Goal: Task Accomplishment & Management: Complete application form

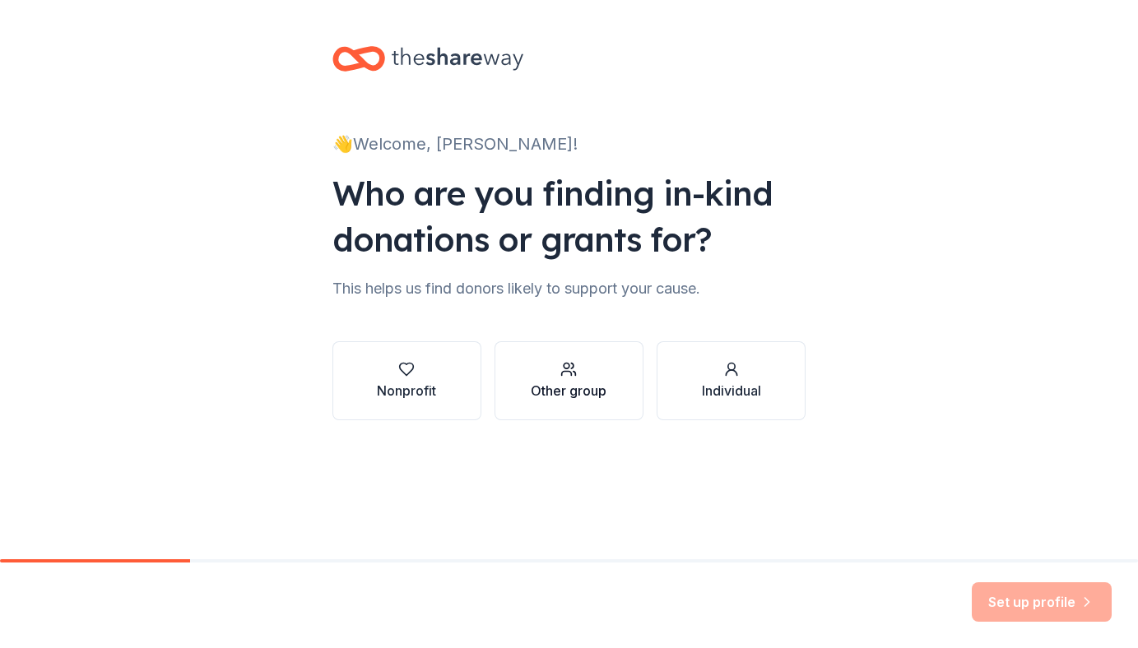
click at [575, 389] on div "Other group" at bounding box center [569, 391] width 76 height 20
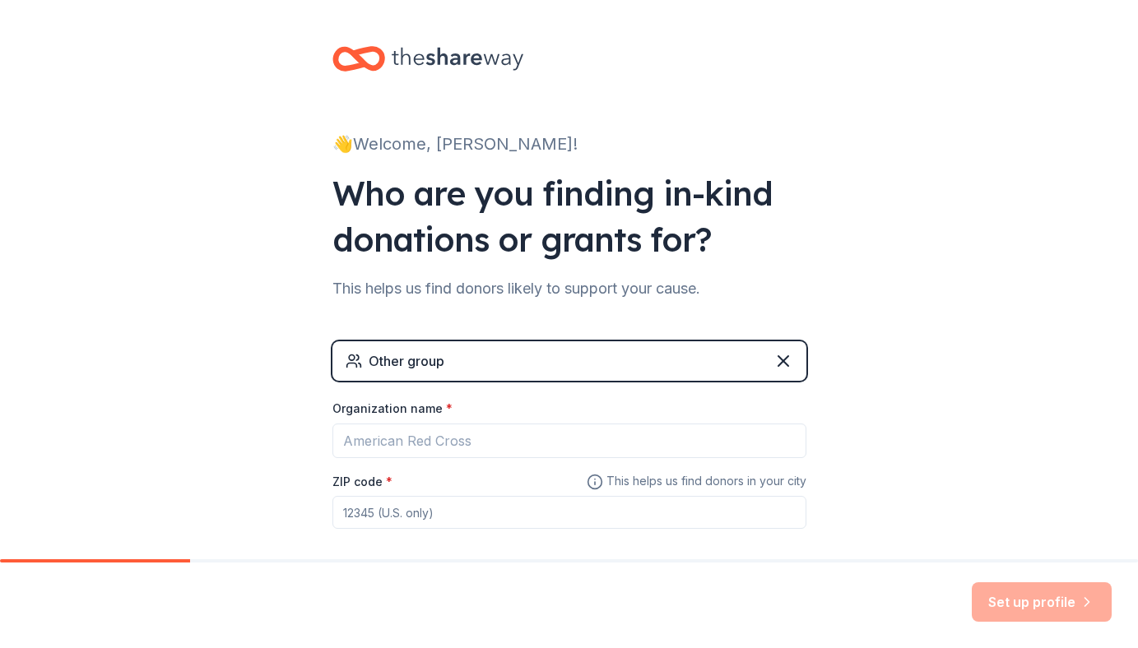
click at [561, 419] on div "Organization name *" at bounding box center [569, 412] width 474 height 23
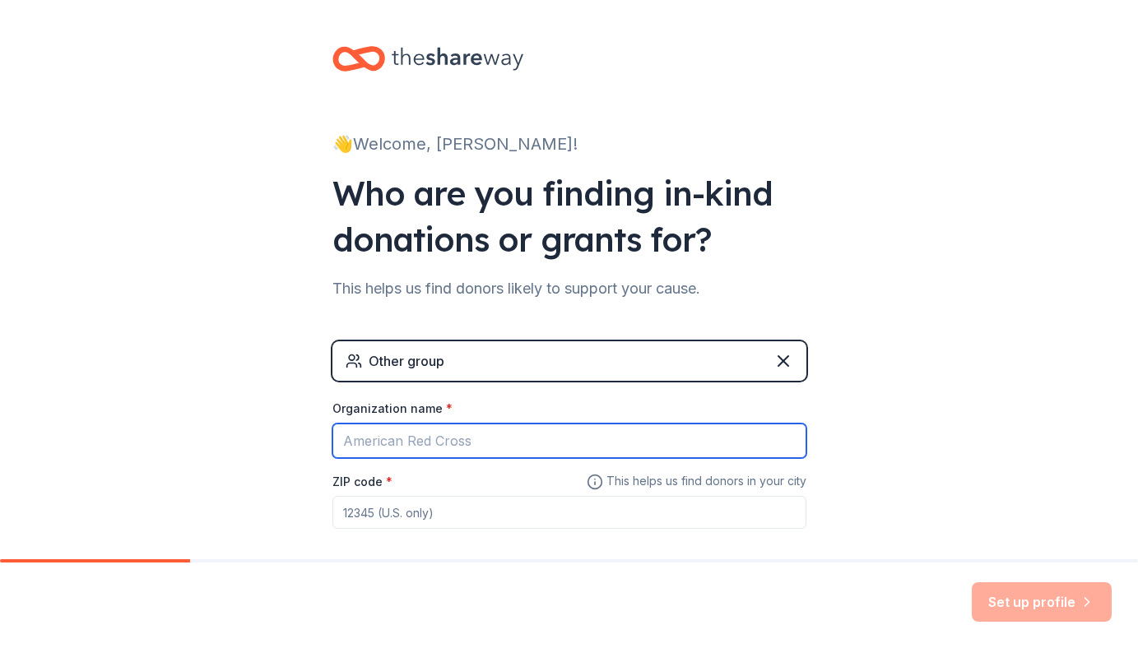
click at [557, 435] on input "Organization name *" at bounding box center [569, 441] width 474 height 35
type input "Flint Hills Christian School"
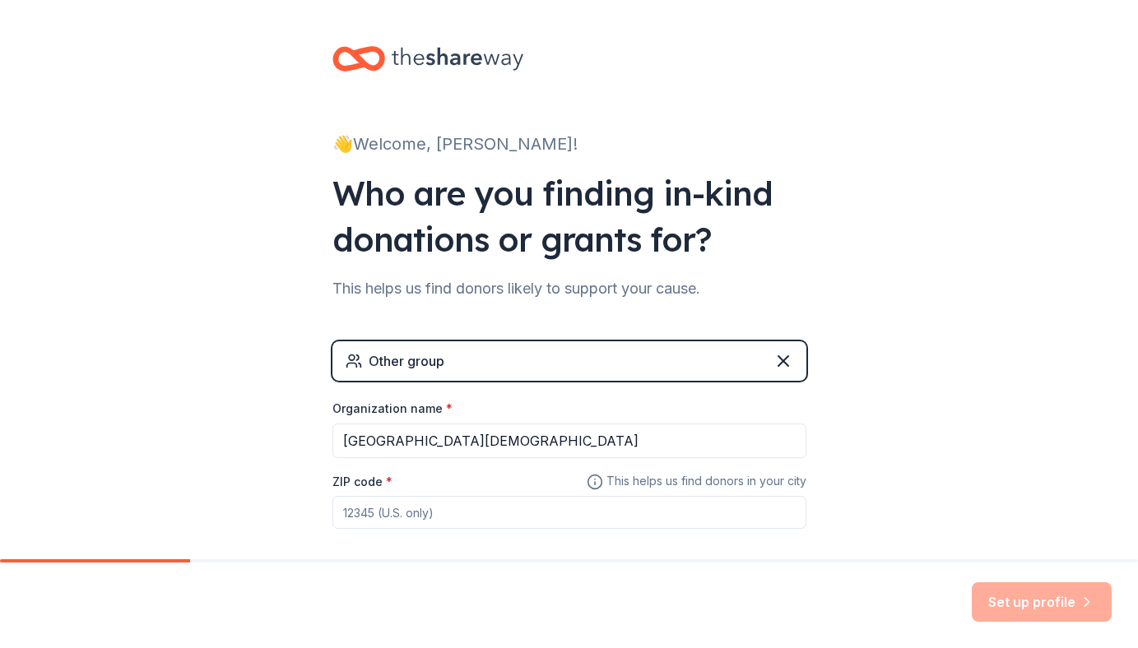
click at [454, 509] on input "ZIP code *" at bounding box center [569, 512] width 474 height 33
type input "66502"
click at [934, 487] on div "👋 Welcome, Ashley! Who are you finding in-kind donations or grants for? This he…" at bounding box center [569, 320] width 1138 height 641
click at [1011, 583] on button "Set up profile" at bounding box center [1042, 603] width 140 height 40
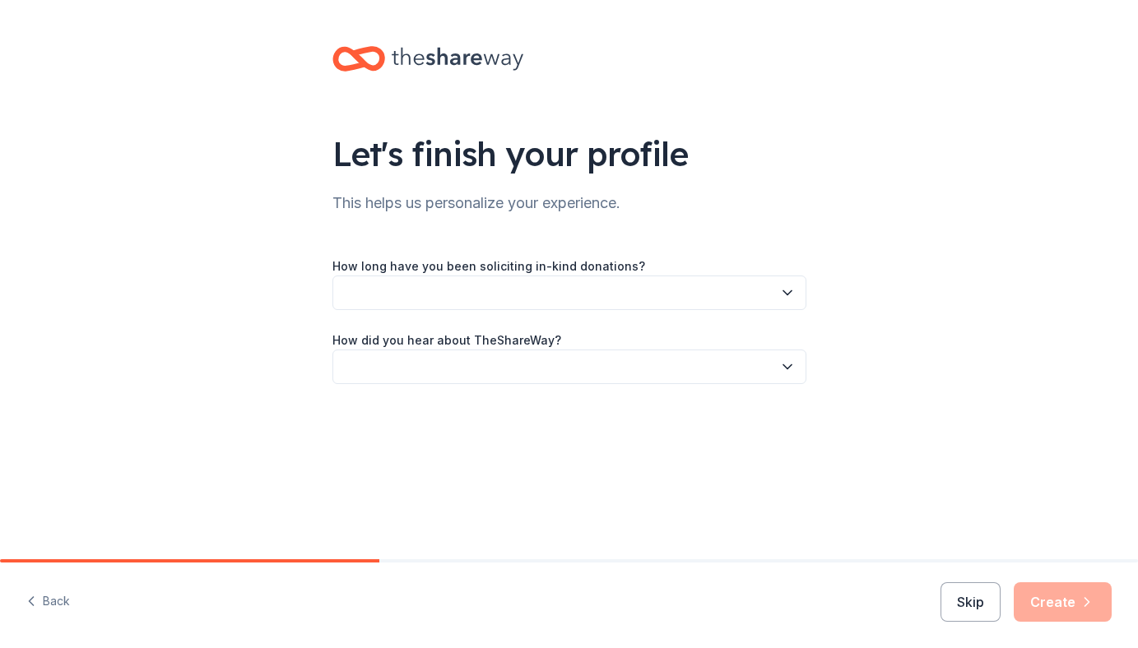
click at [667, 290] on button "button" at bounding box center [569, 293] width 474 height 35
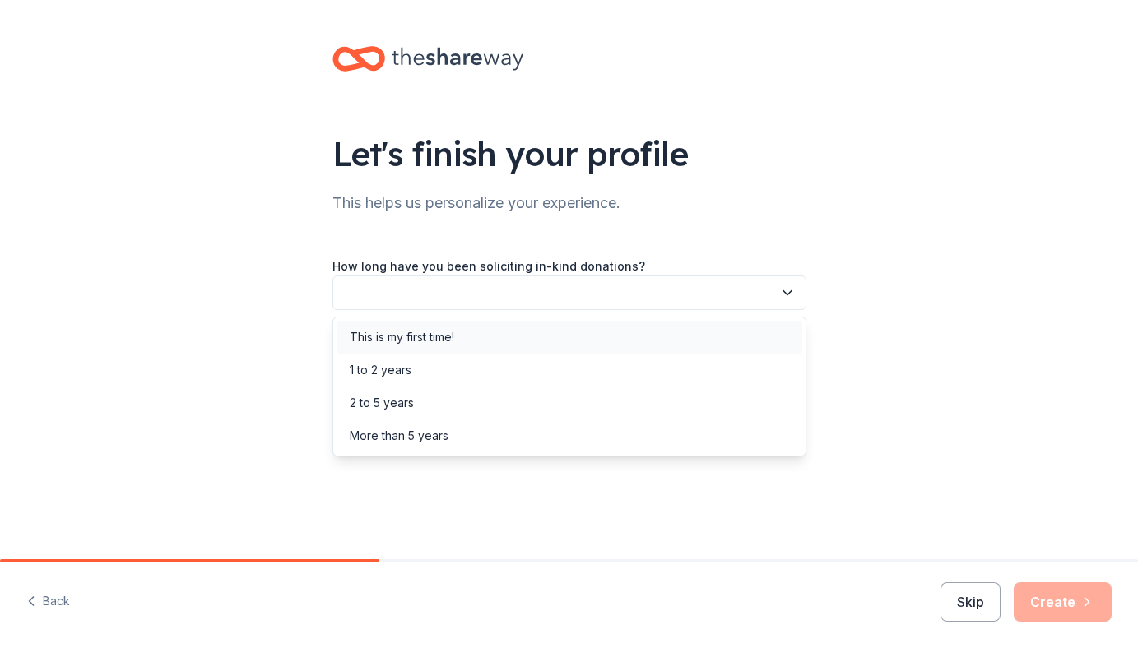
click at [645, 325] on div "This is my first time!" at bounding box center [570, 337] width 466 height 33
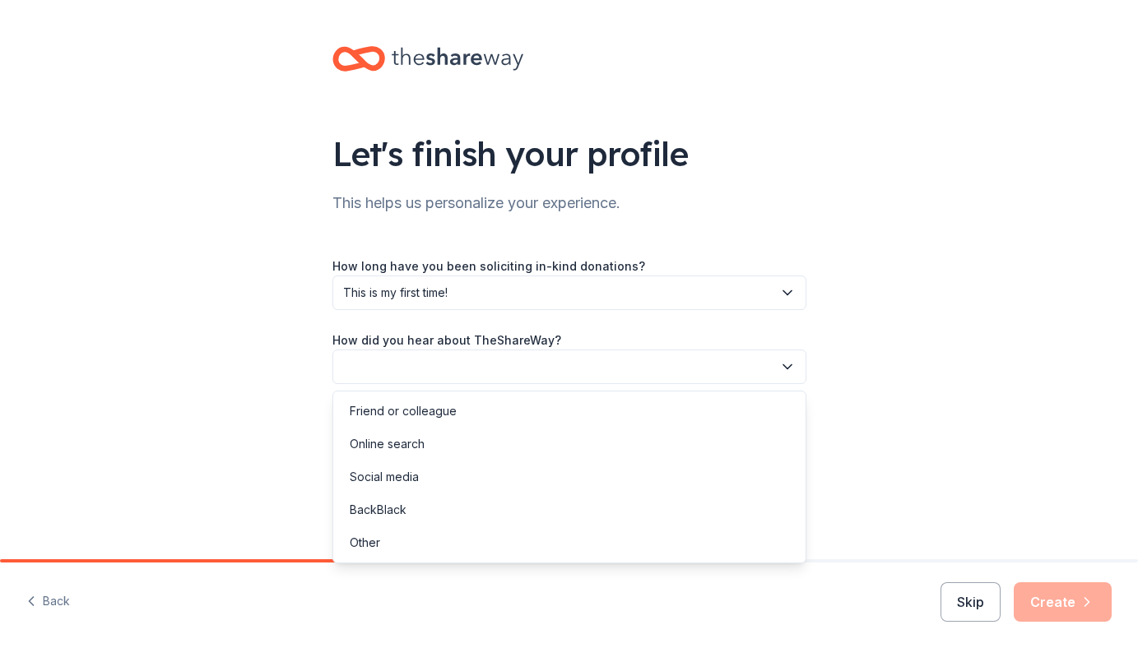
click at [630, 366] on button "button" at bounding box center [569, 367] width 474 height 35
click at [593, 441] on div "Online search" at bounding box center [570, 444] width 466 height 33
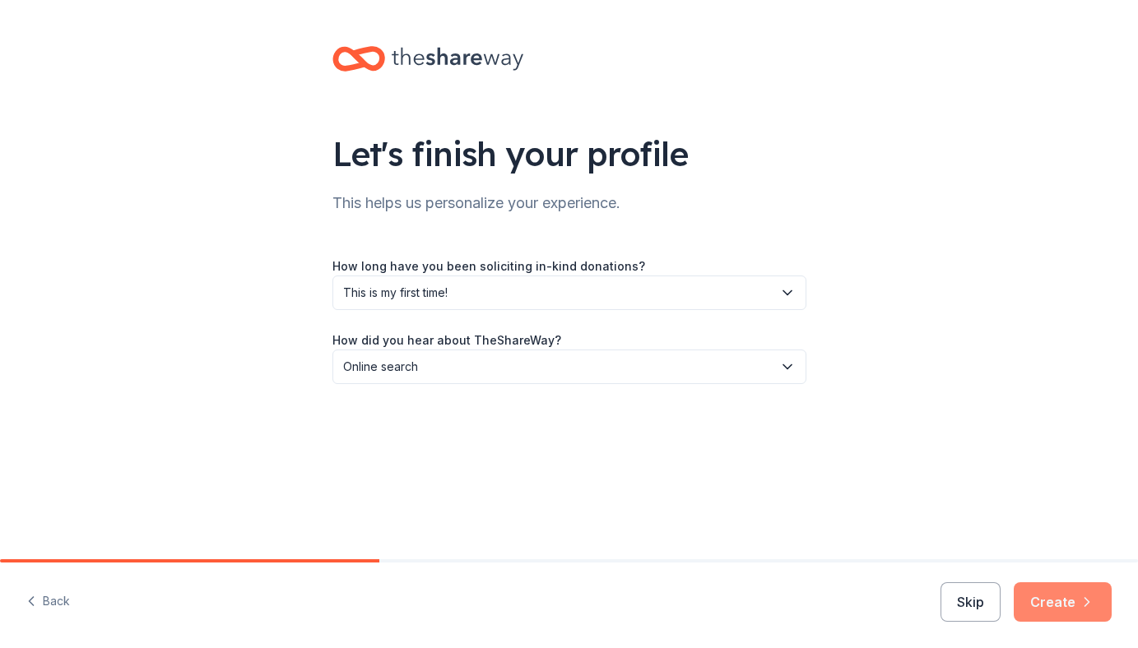
click at [1052, 601] on button "Create" at bounding box center [1063, 603] width 98 height 40
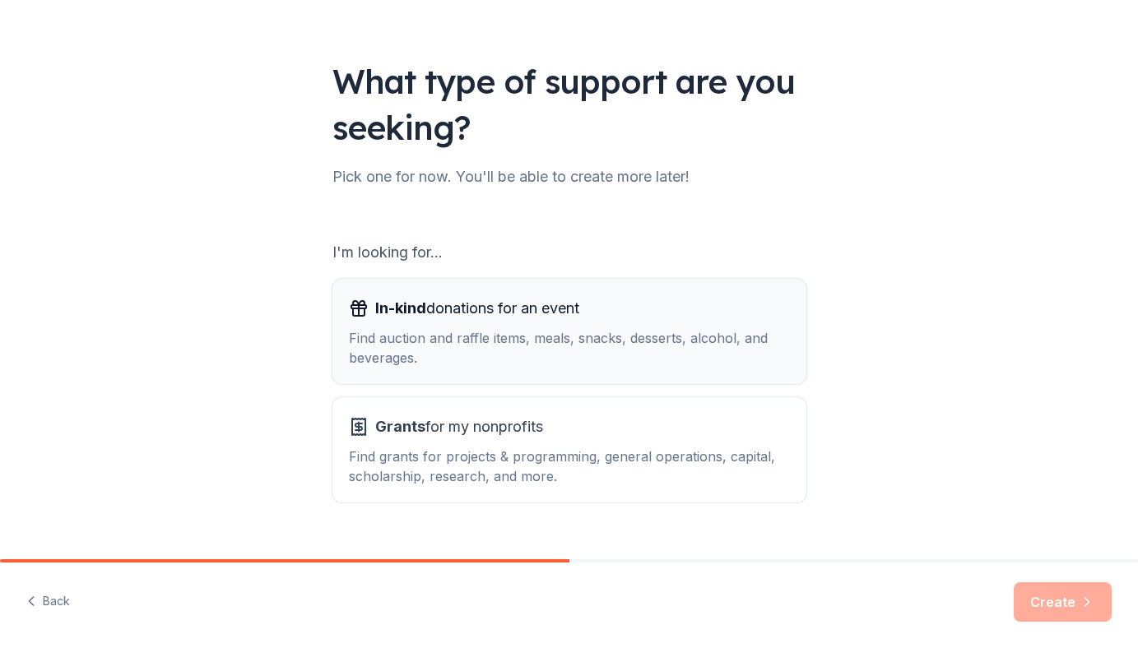
scroll to position [77, 0]
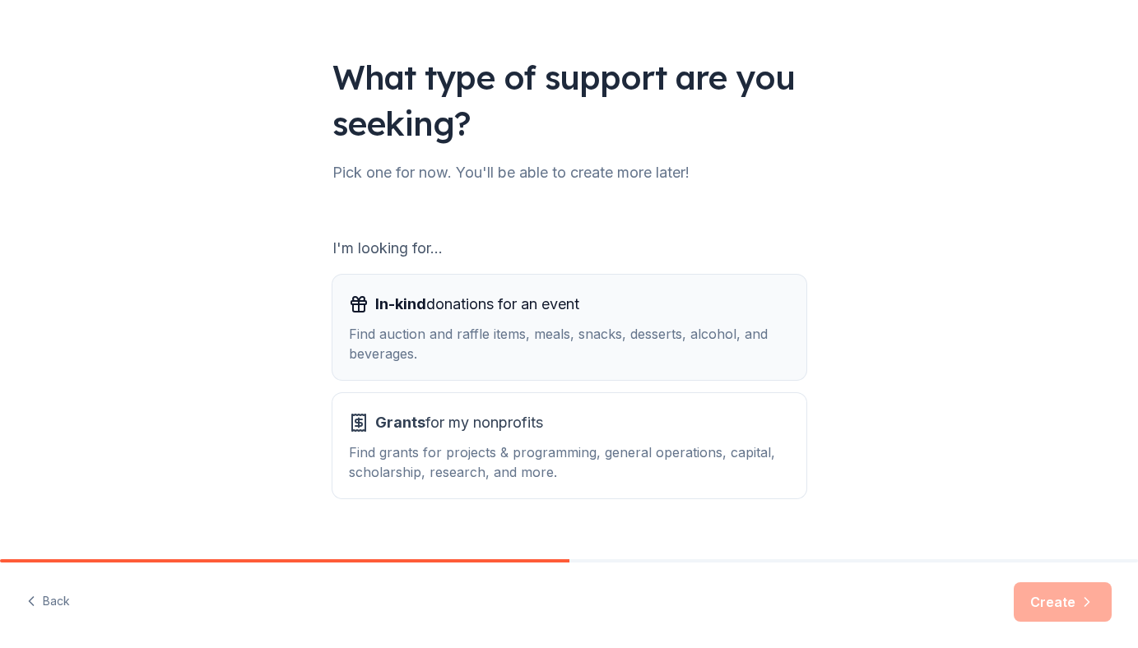
click at [634, 335] on div "Find auction and raffle items, meals, snacks, desserts, alcohol, and beverages." at bounding box center [569, 344] width 441 height 40
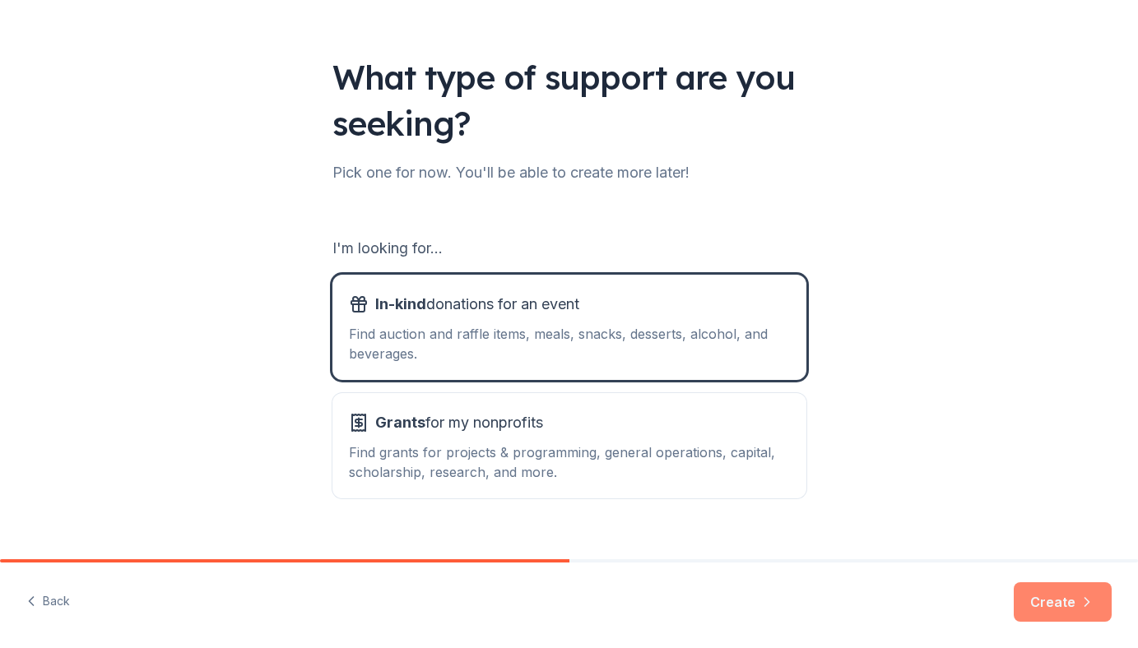
click at [1060, 588] on button "Create" at bounding box center [1063, 603] width 98 height 40
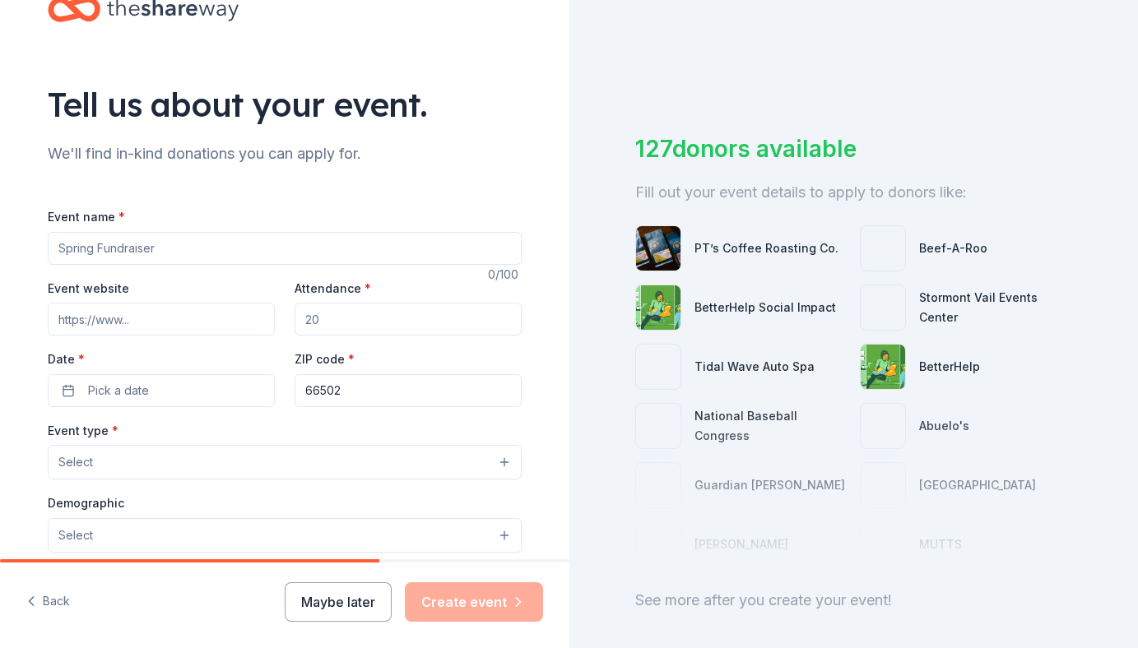
scroll to position [49, 0]
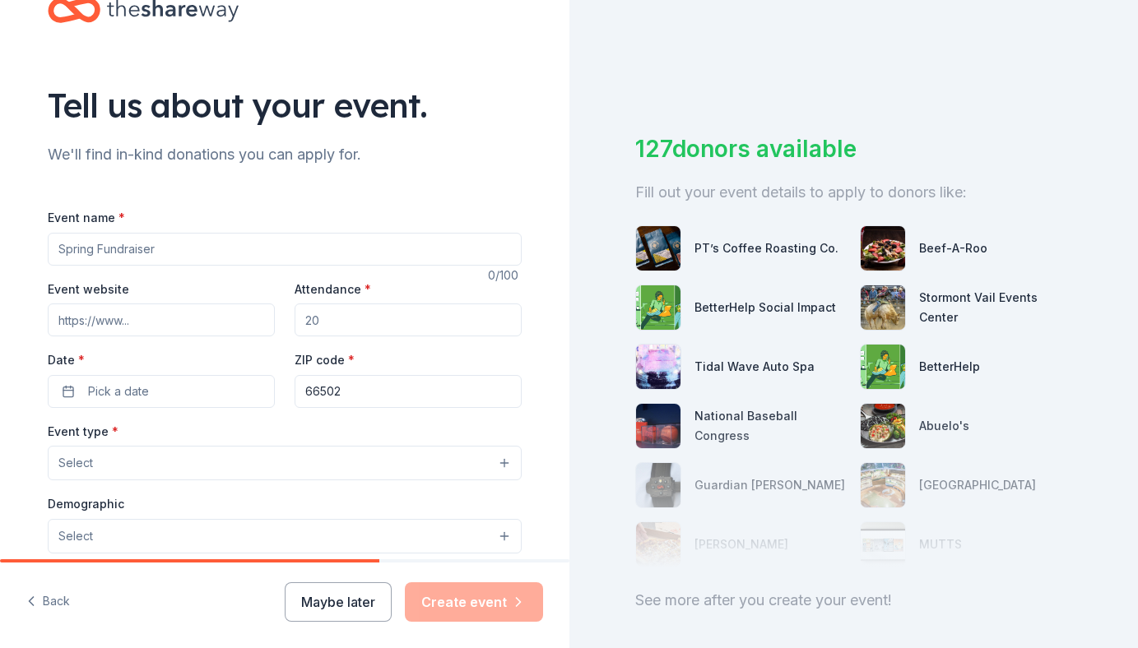
click at [308, 250] on input "Event name *" at bounding box center [285, 249] width 474 height 33
click at [60, 242] on input "State Tournament V" at bounding box center [285, 249] width 474 height 33
type input "Christian School Volleyball State Tournament"
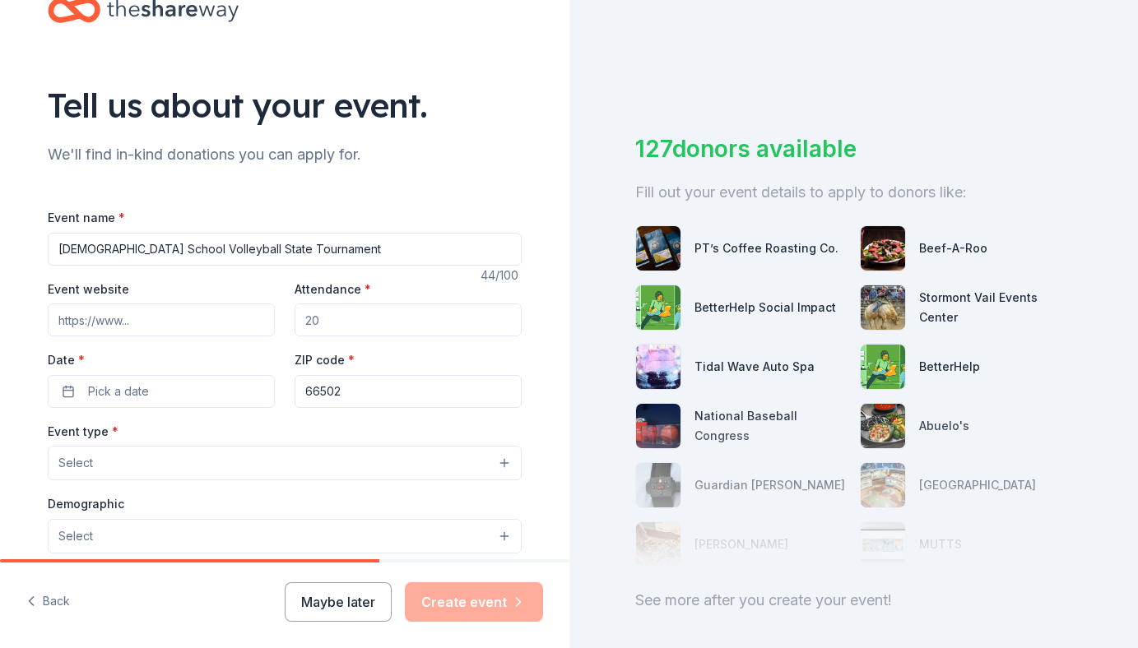
click at [385, 322] on input "Attendance *" at bounding box center [408, 320] width 227 height 33
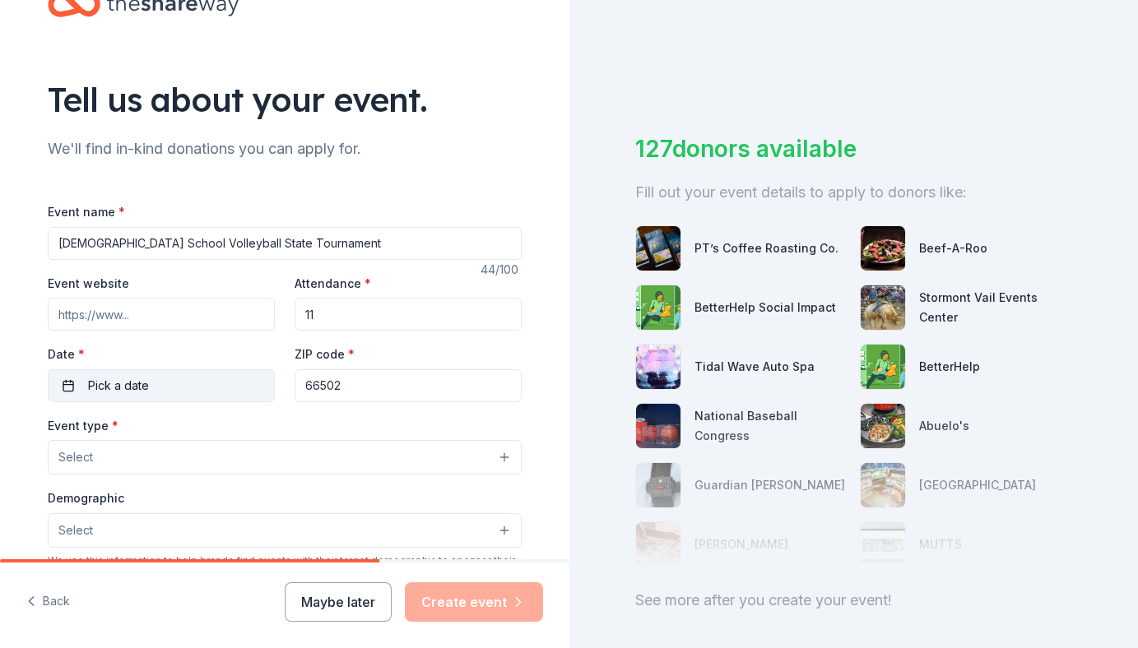
type input "11"
click at [220, 388] on button "Pick a date" at bounding box center [161, 385] width 227 height 33
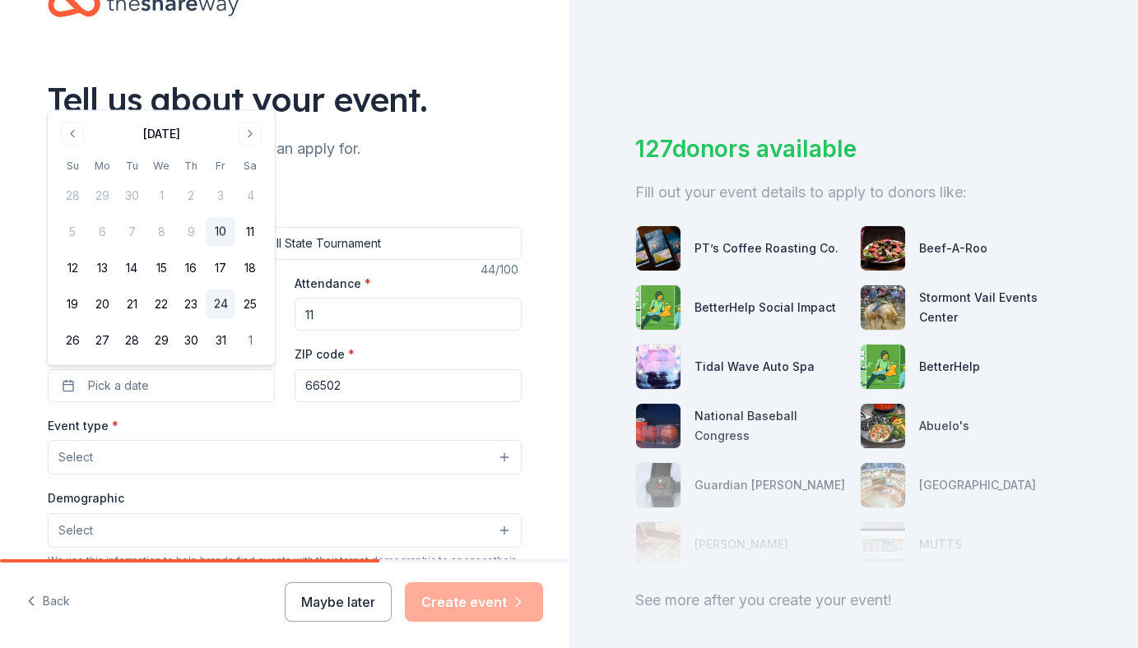
click at [219, 307] on button "24" at bounding box center [221, 305] width 30 height 30
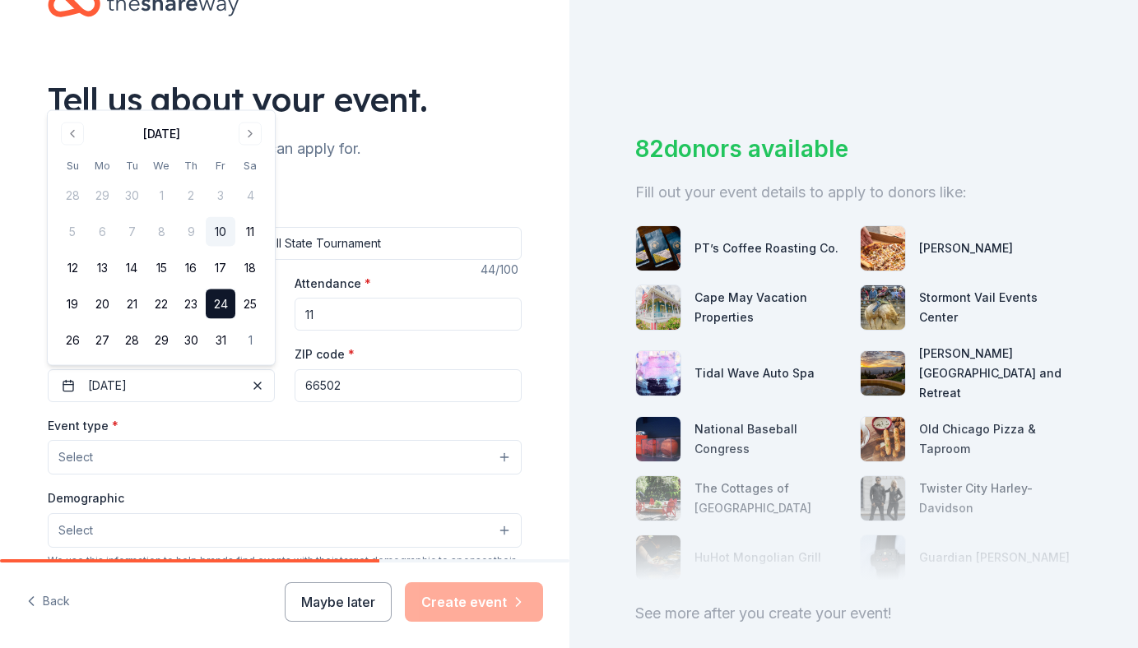
click at [246, 458] on button "Select" at bounding box center [285, 457] width 474 height 35
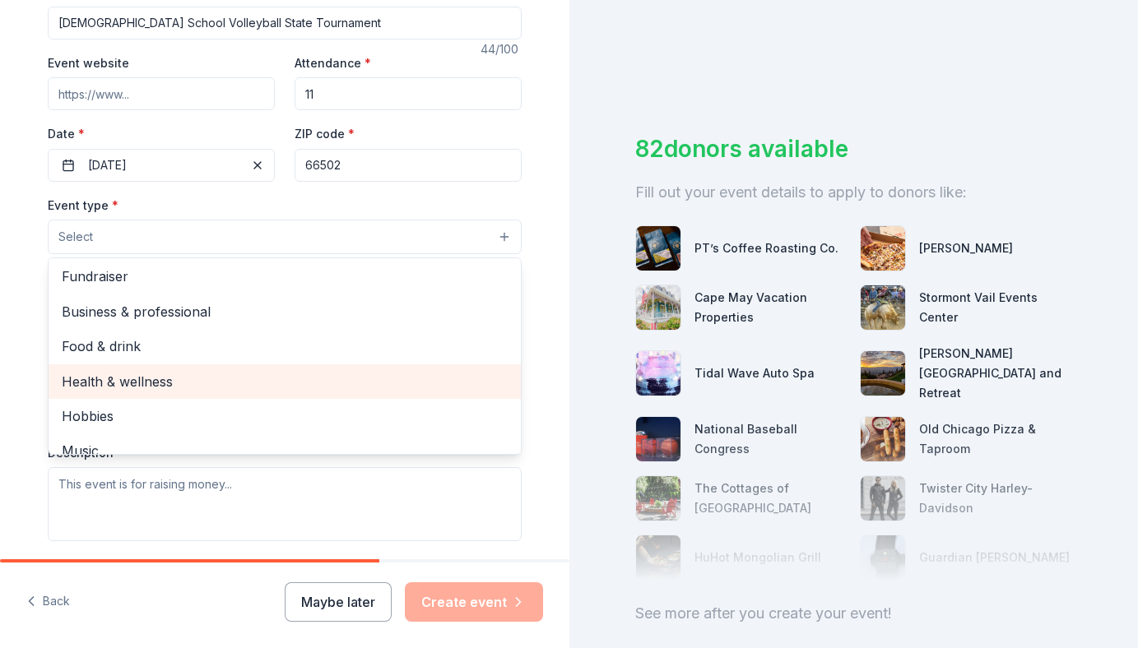
scroll to position [0, 0]
click at [256, 374] on span "Health & wellness" at bounding box center [285, 384] width 446 height 21
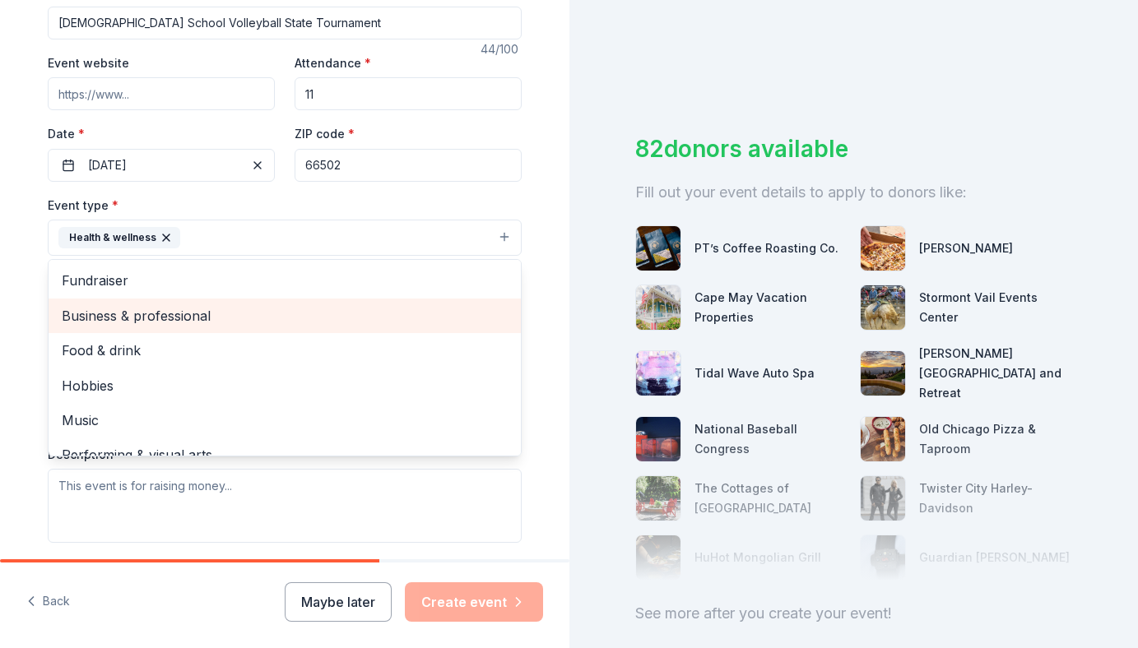
click at [30, 308] on div "Tell us about your event. We'll find in-kind donations you can apply for. Event…" at bounding box center [284, 273] width 527 height 1097
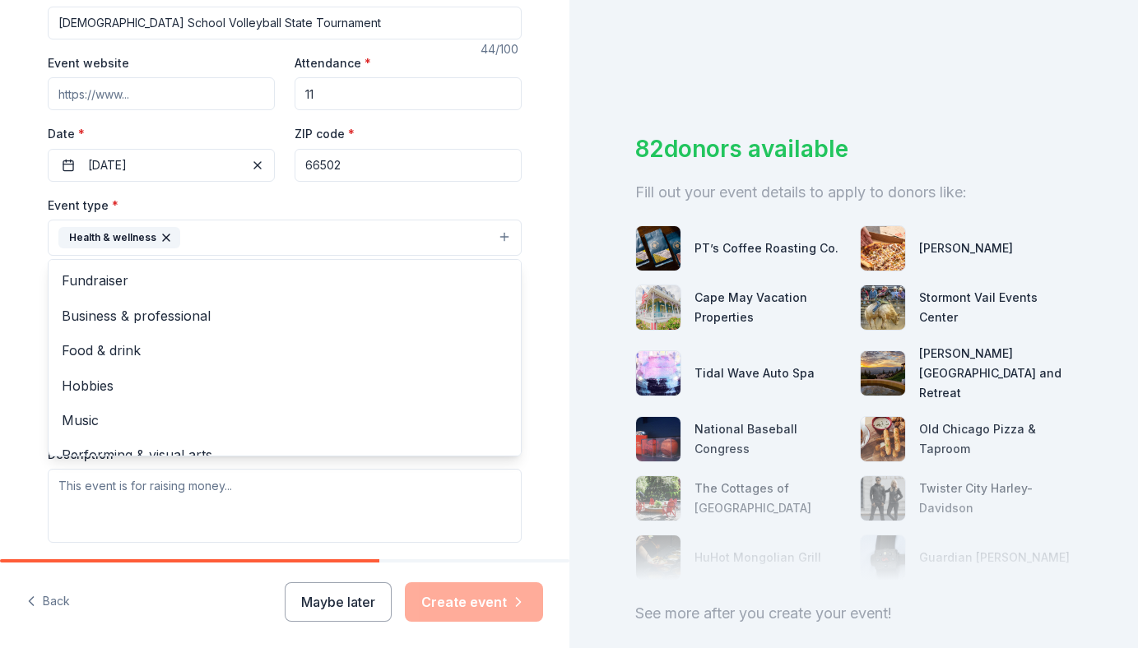
click at [221, 239] on button "Health & wellness" at bounding box center [285, 238] width 474 height 36
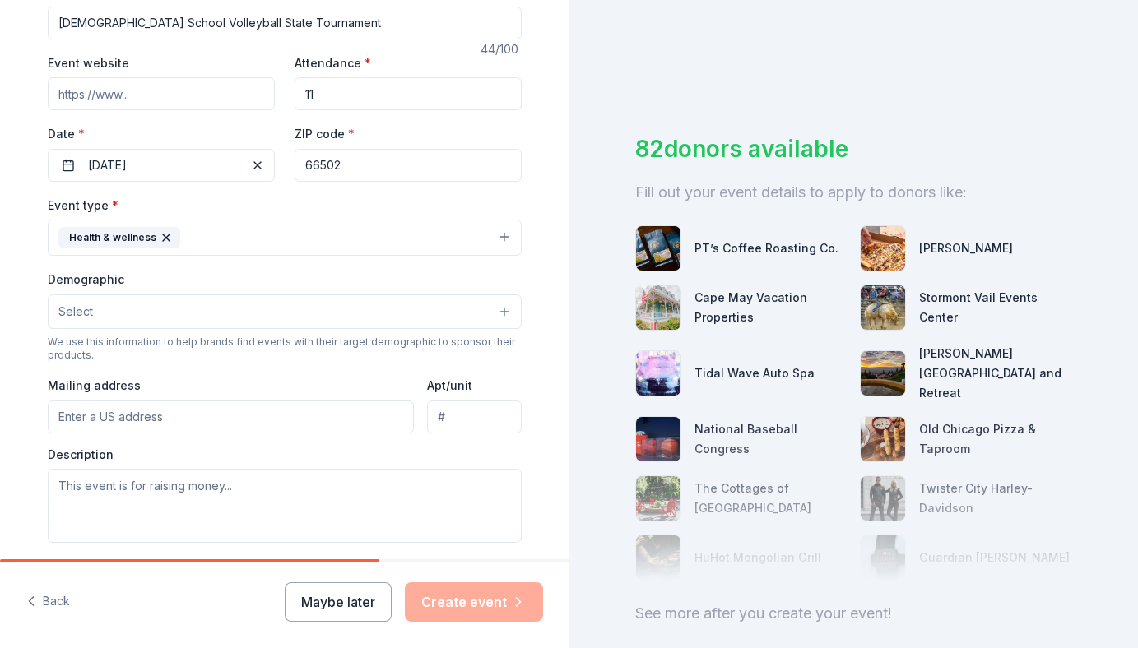
click at [163, 242] on icon "button" at bounding box center [166, 237] width 13 height 13
click at [503, 238] on button "Select" at bounding box center [285, 237] width 474 height 35
click at [442, 235] on button "Select" at bounding box center [285, 237] width 474 height 35
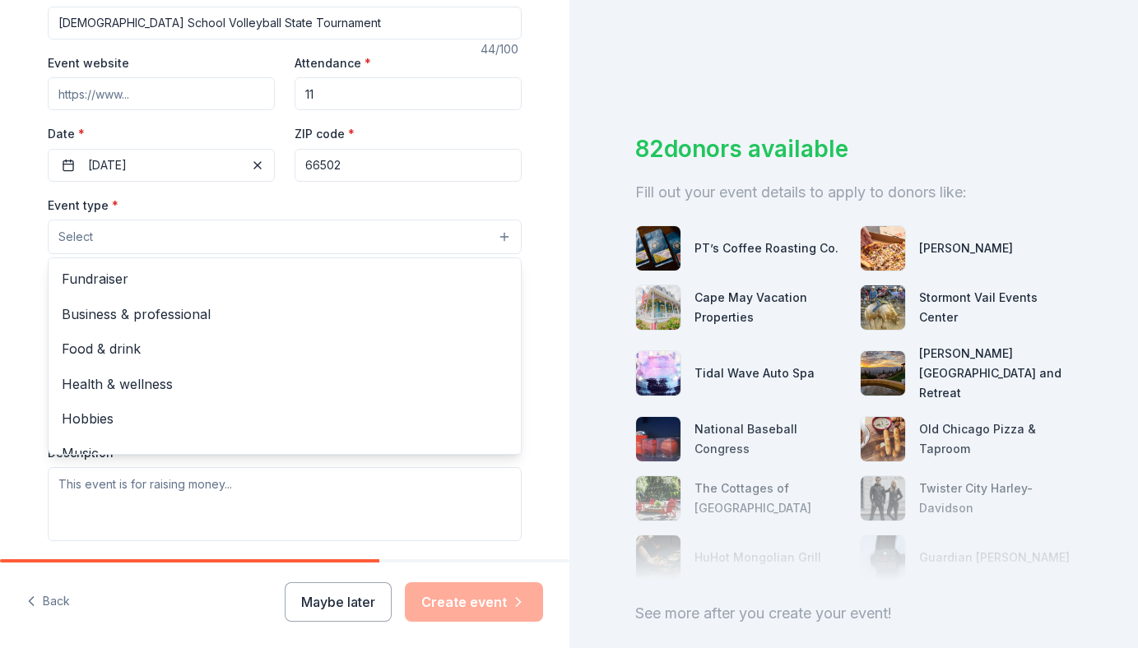
click at [442, 235] on button "Select" at bounding box center [285, 237] width 474 height 35
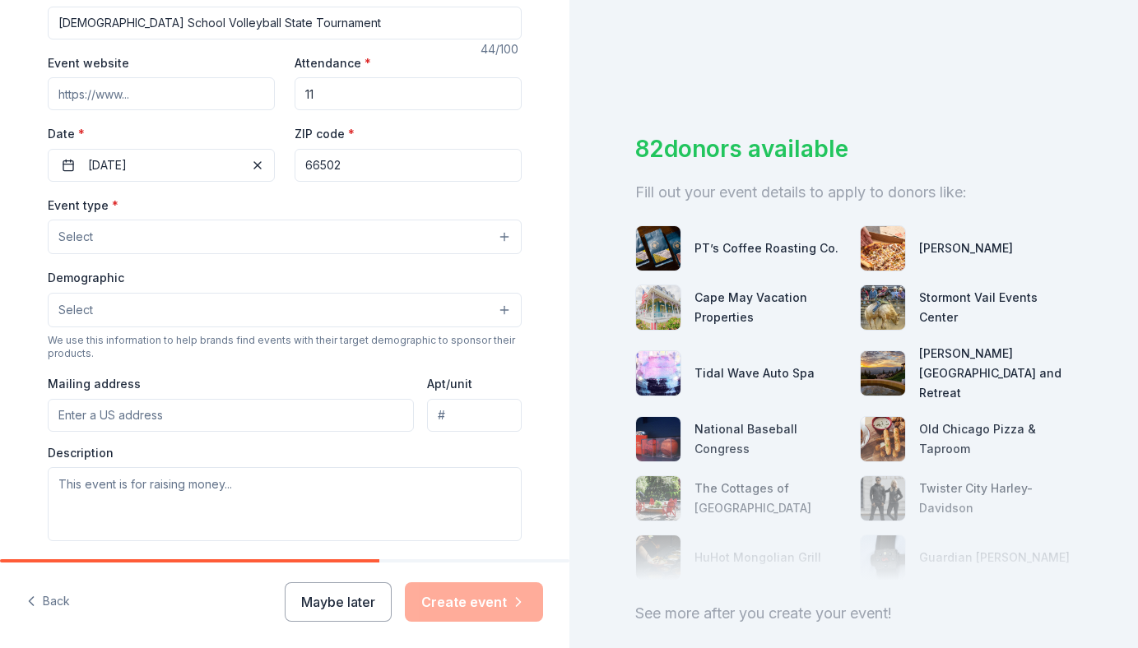
click at [509, 237] on button "Select" at bounding box center [285, 237] width 474 height 35
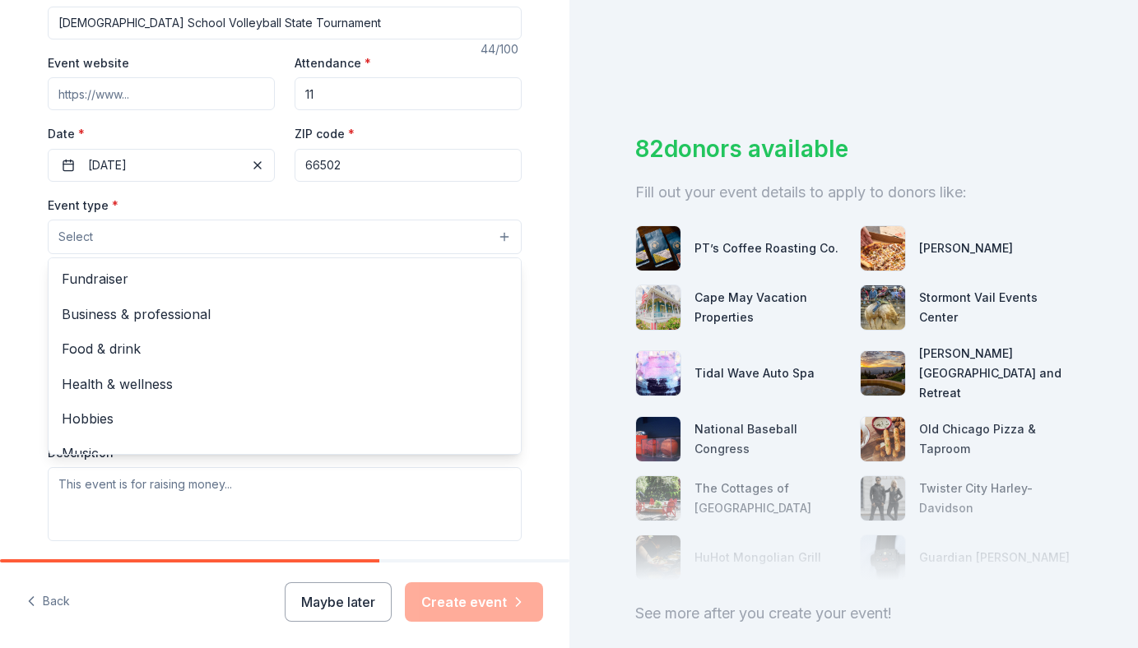
click at [509, 237] on button "Select" at bounding box center [285, 237] width 474 height 35
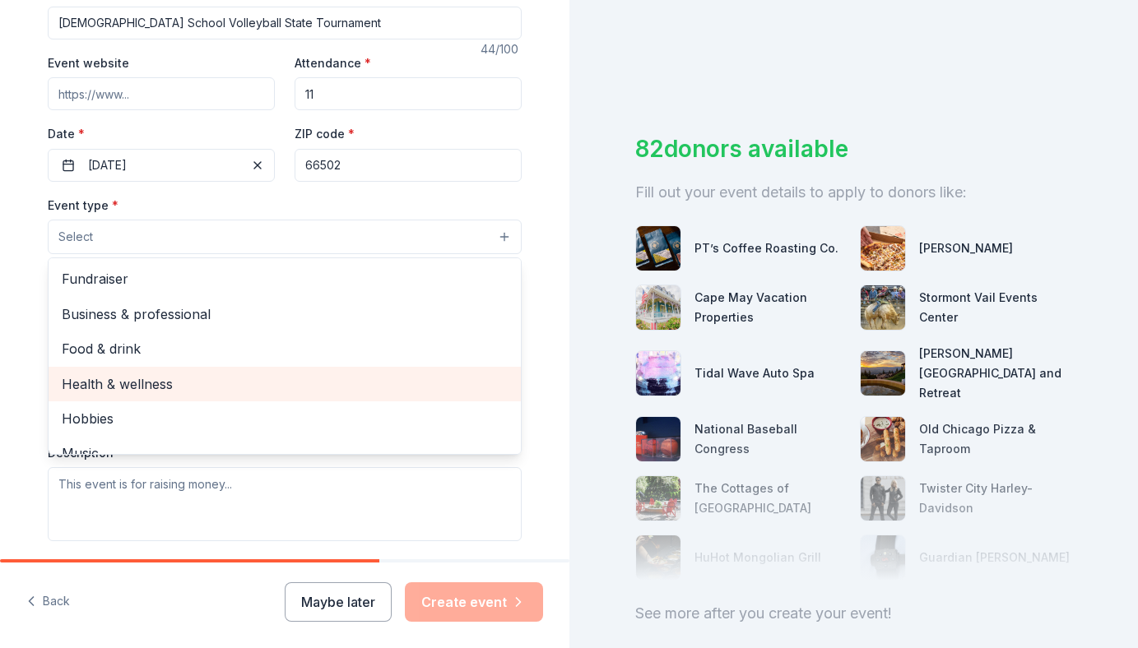
click at [368, 374] on span "Health & wellness" at bounding box center [285, 384] width 446 height 21
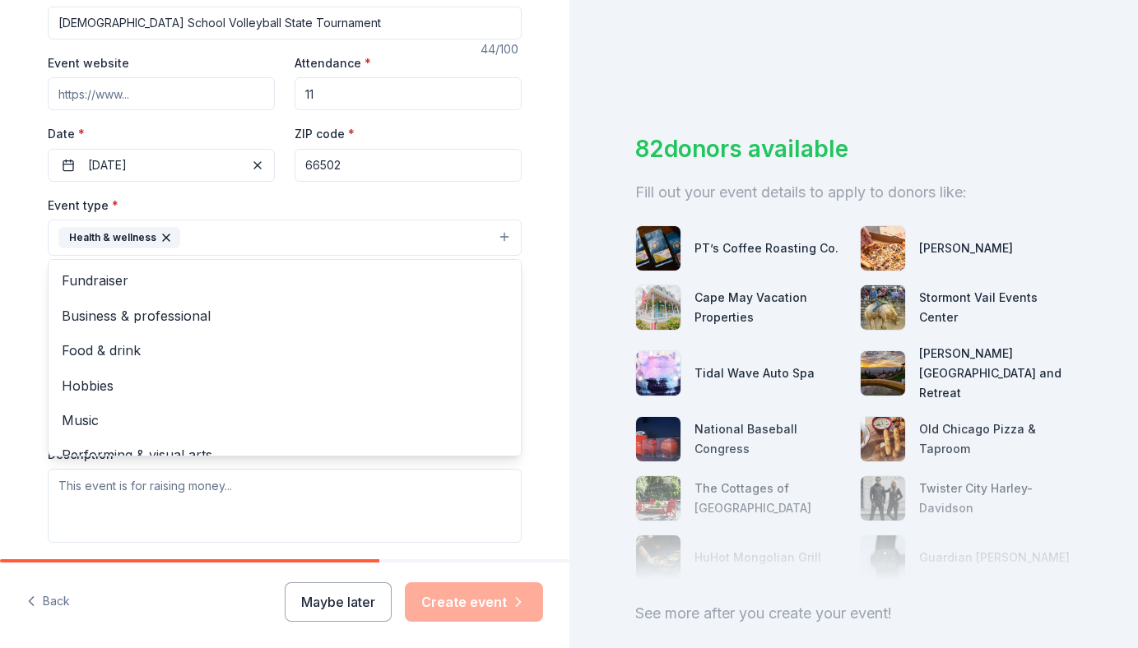
click at [29, 270] on div "Tell us about your event. We'll find in-kind donations you can apply for. Event…" at bounding box center [284, 273] width 527 height 1097
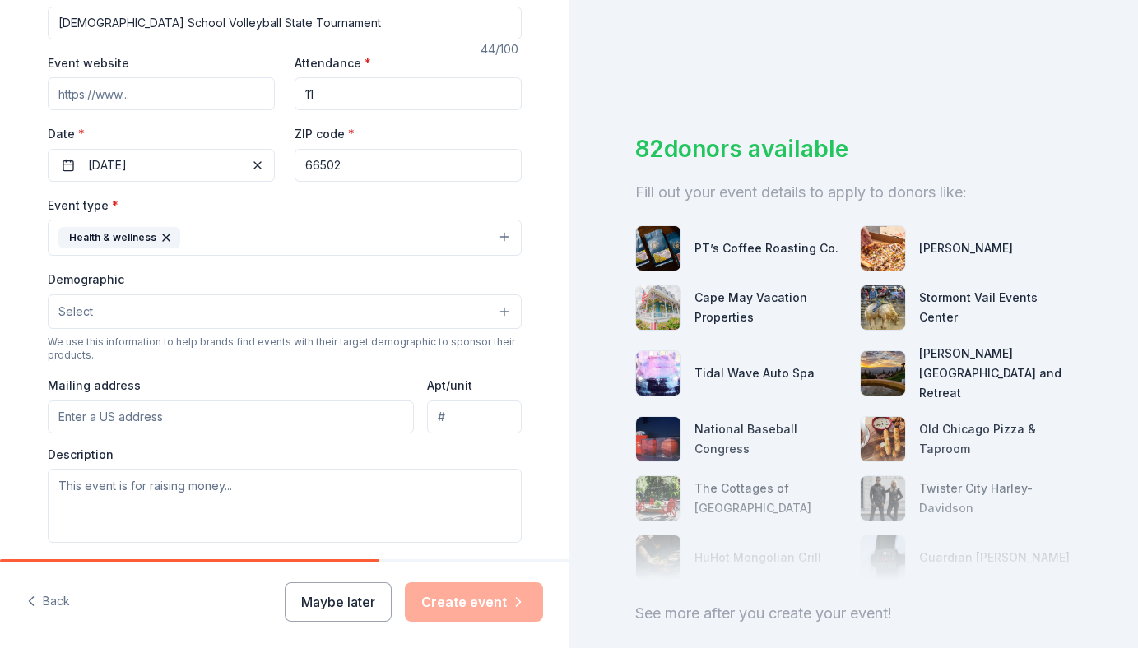
click at [109, 316] on button "Select" at bounding box center [285, 312] width 474 height 35
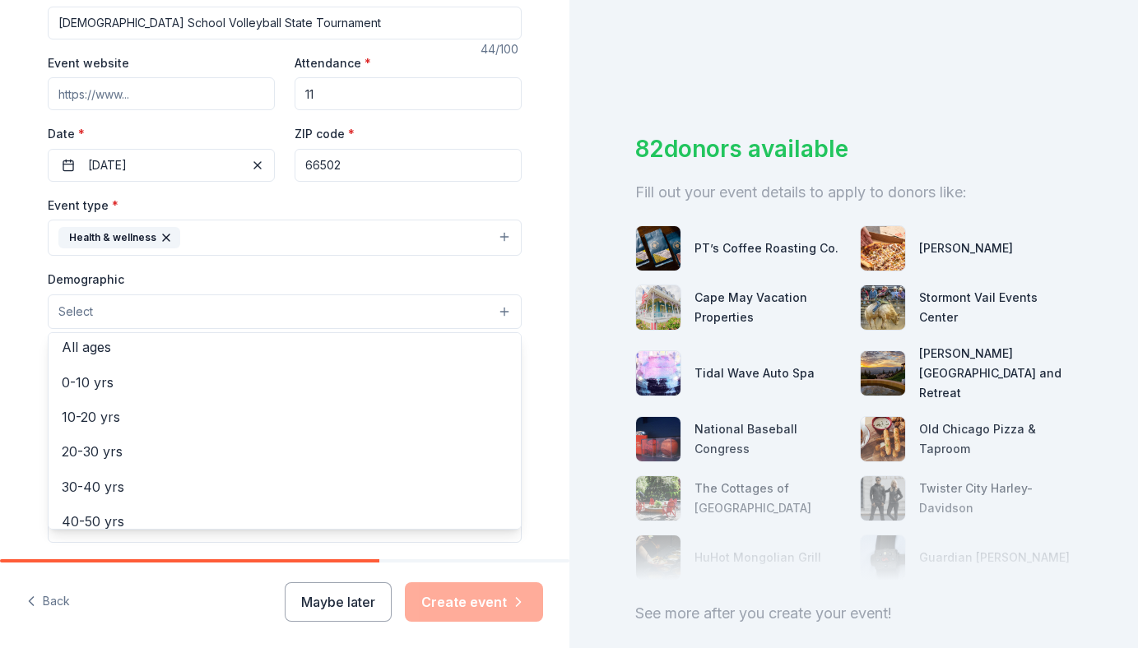
scroll to position [109, 0]
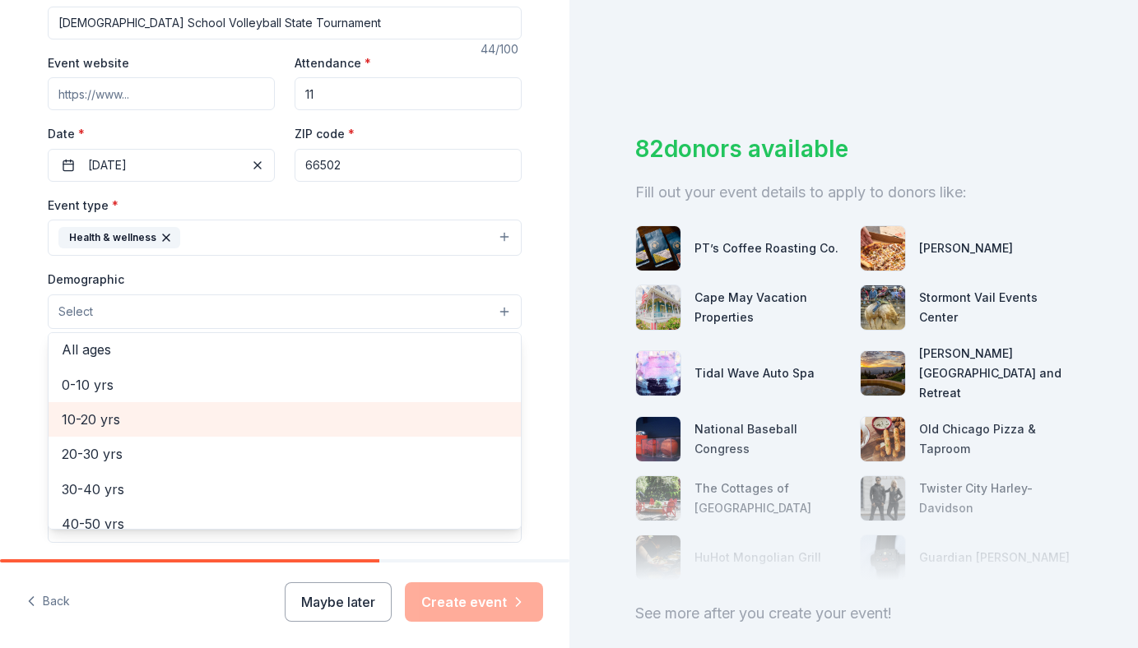
click at [143, 425] on span "10-20 yrs" at bounding box center [285, 419] width 446 height 21
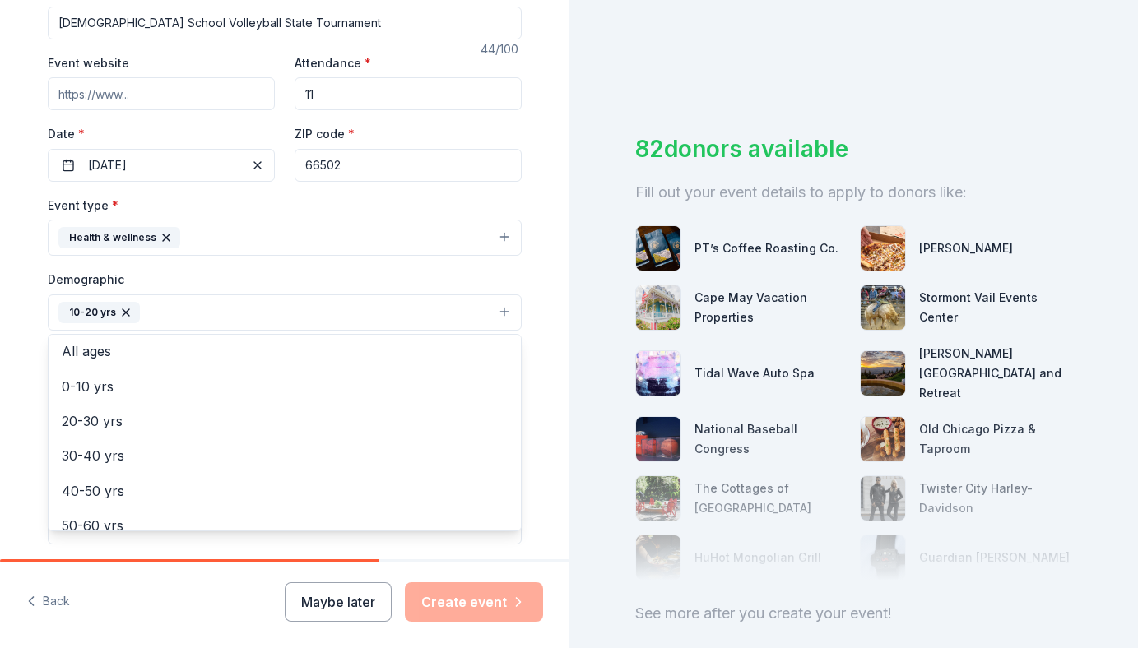
click at [39, 365] on div "Tell us about your event. We'll find in-kind donations you can apply for. Event…" at bounding box center [284, 274] width 527 height 1099
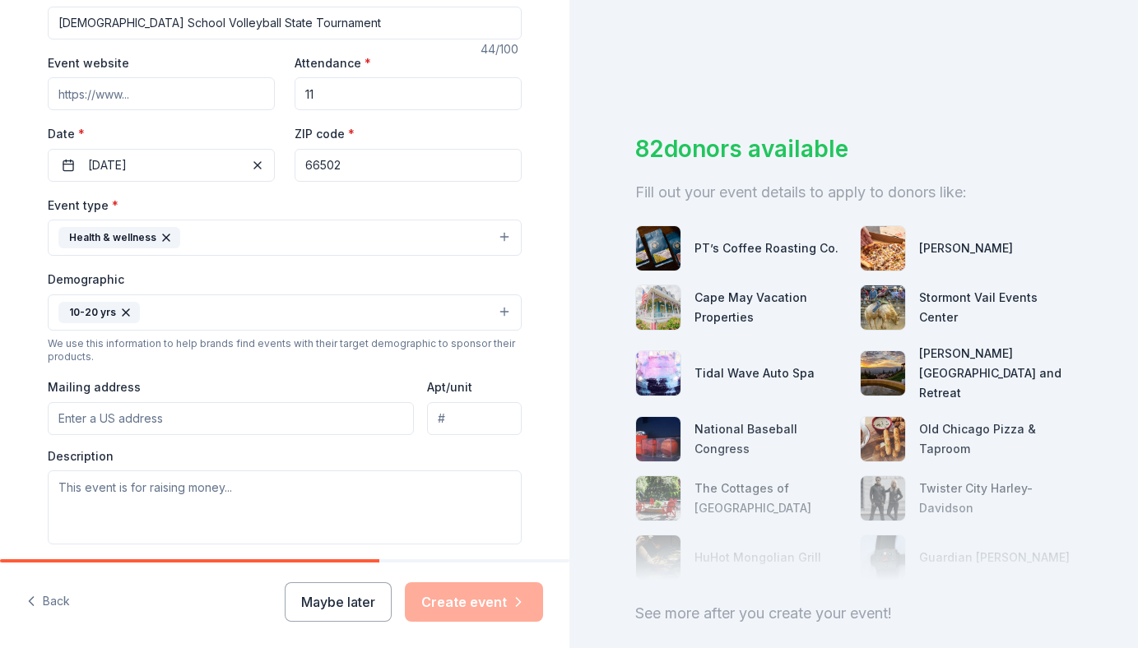
click at [101, 407] on input "Mailing address" at bounding box center [231, 418] width 366 height 33
type input "4365 Aspen Drive"
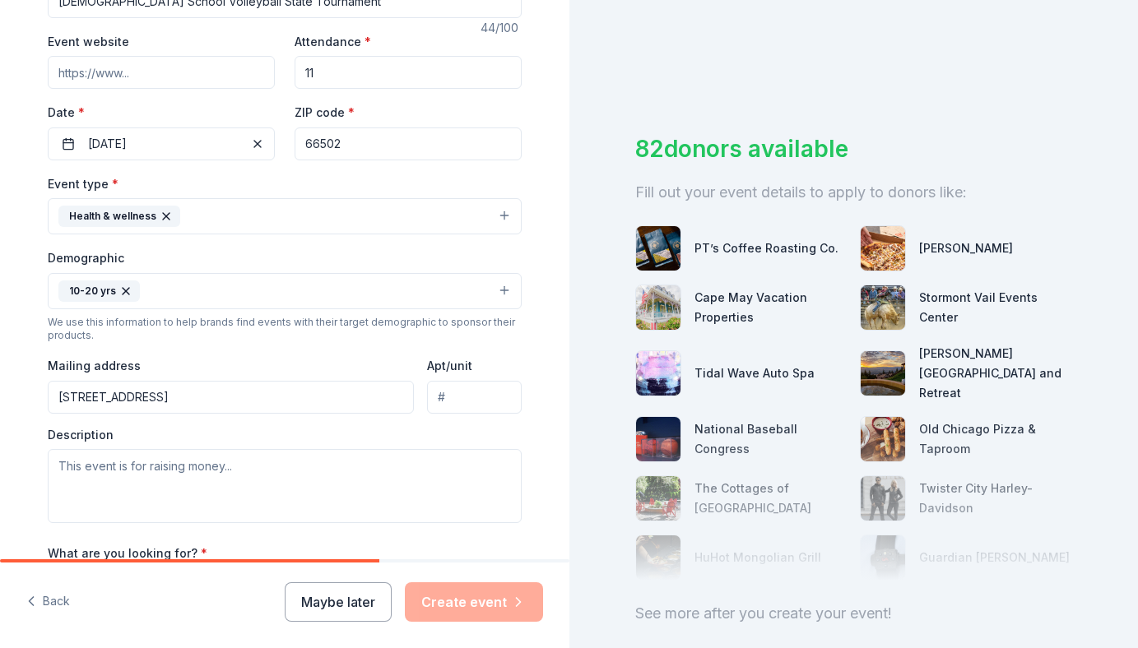
scroll to position [300, 0]
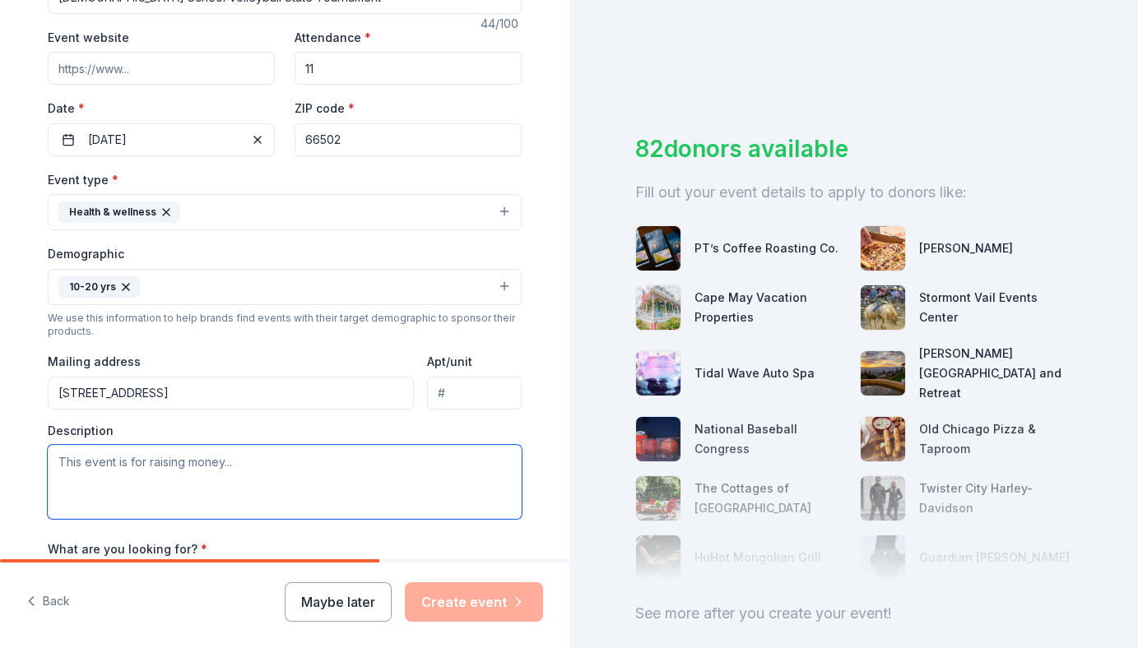
click at [157, 462] on textarea at bounding box center [285, 482] width 474 height 74
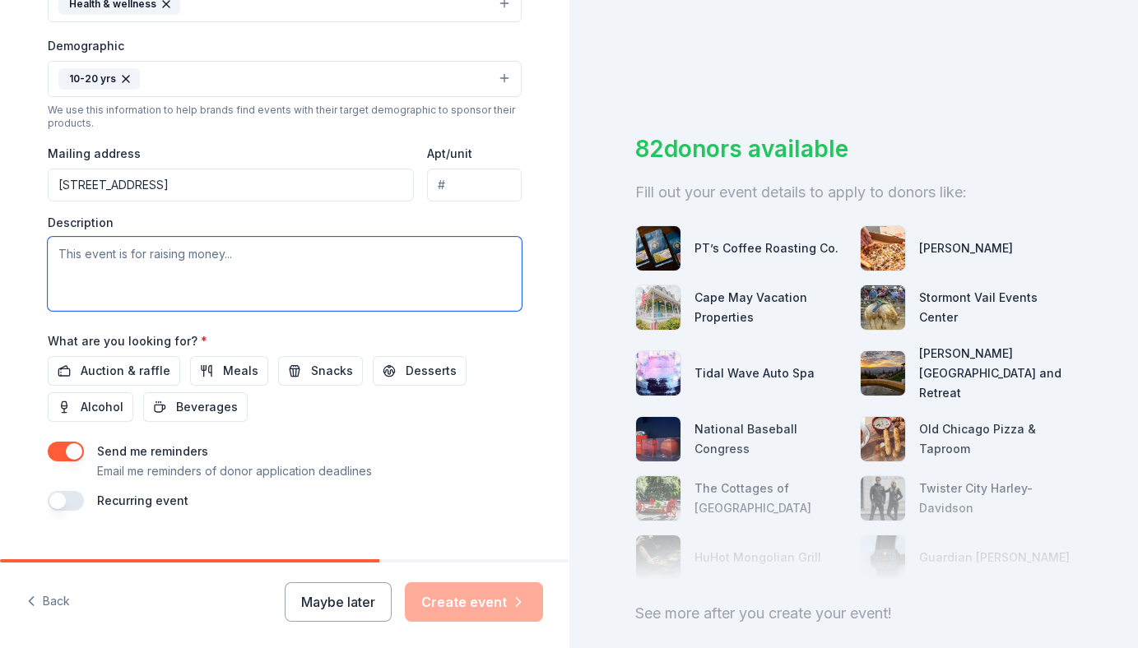
scroll to position [533, 0]
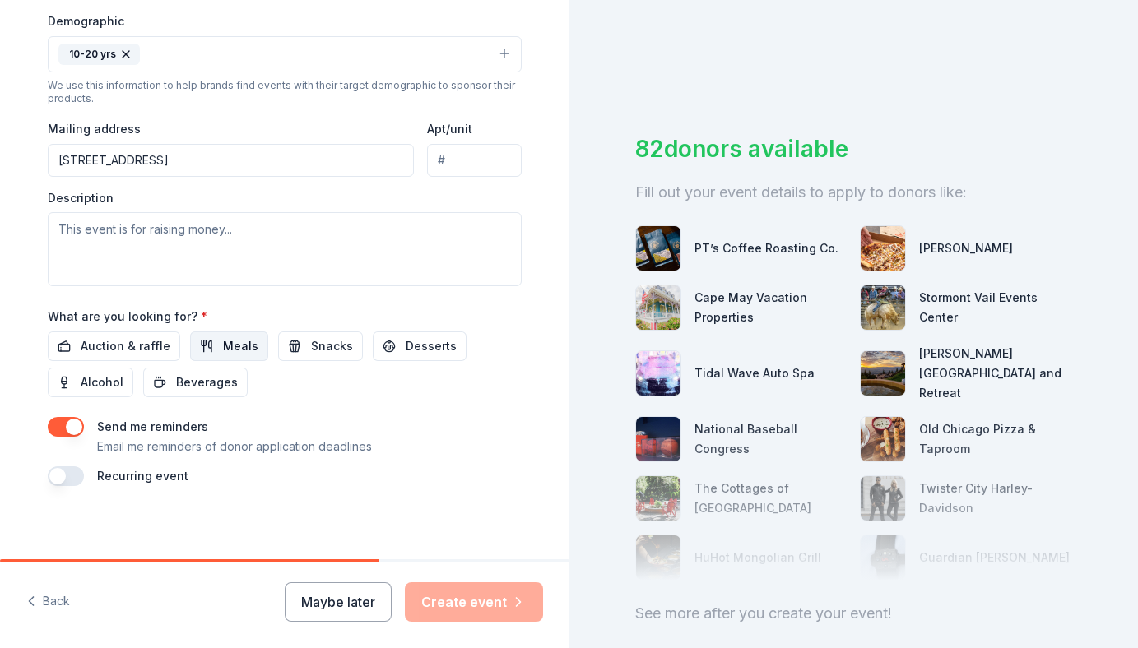
click at [215, 339] on button "Meals" at bounding box center [229, 347] width 78 height 30
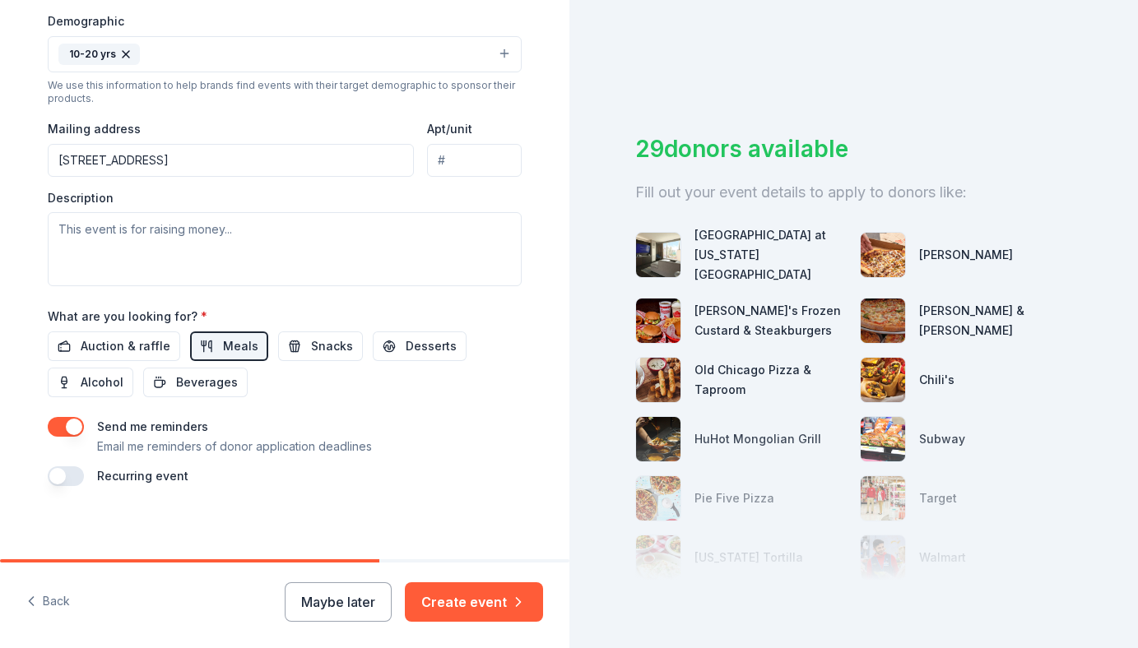
click at [77, 425] on button "button" at bounding box center [66, 427] width 36 height 20
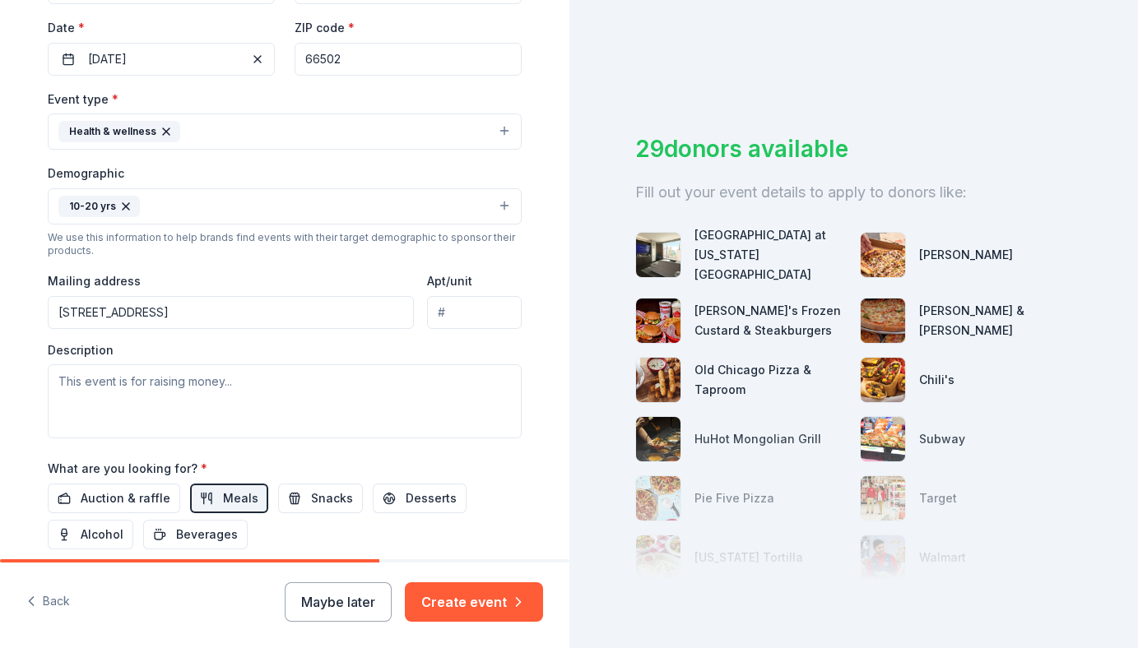
scroll to position [393, 0]
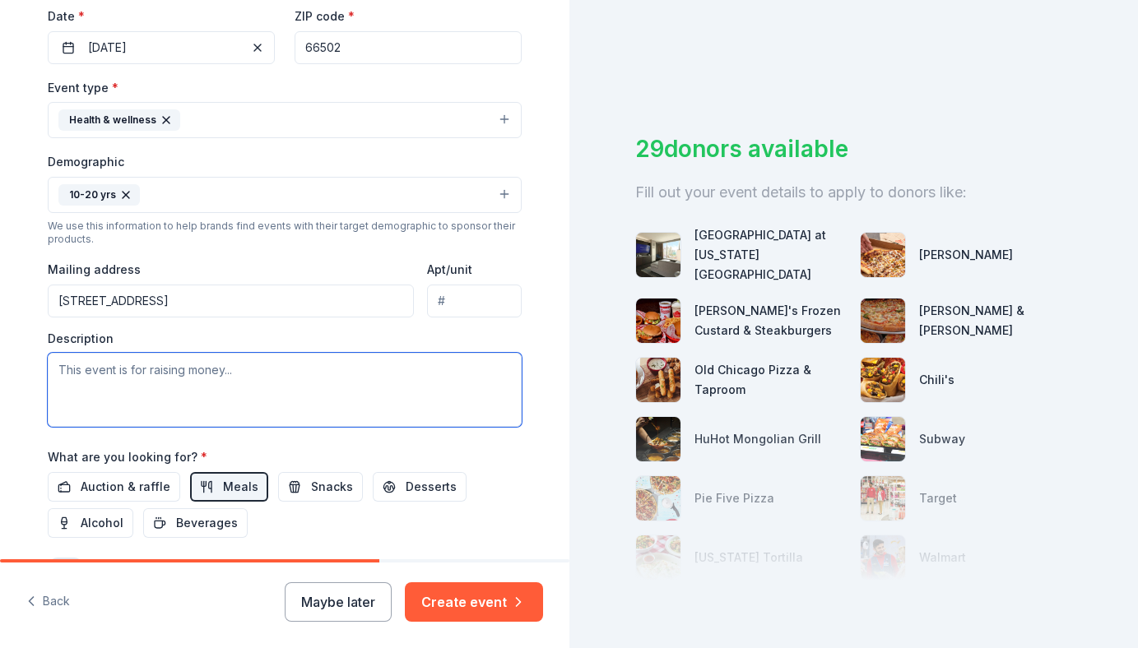
click at [394, 380] on textarea at bounding box center [285, 390] width 474 height 74
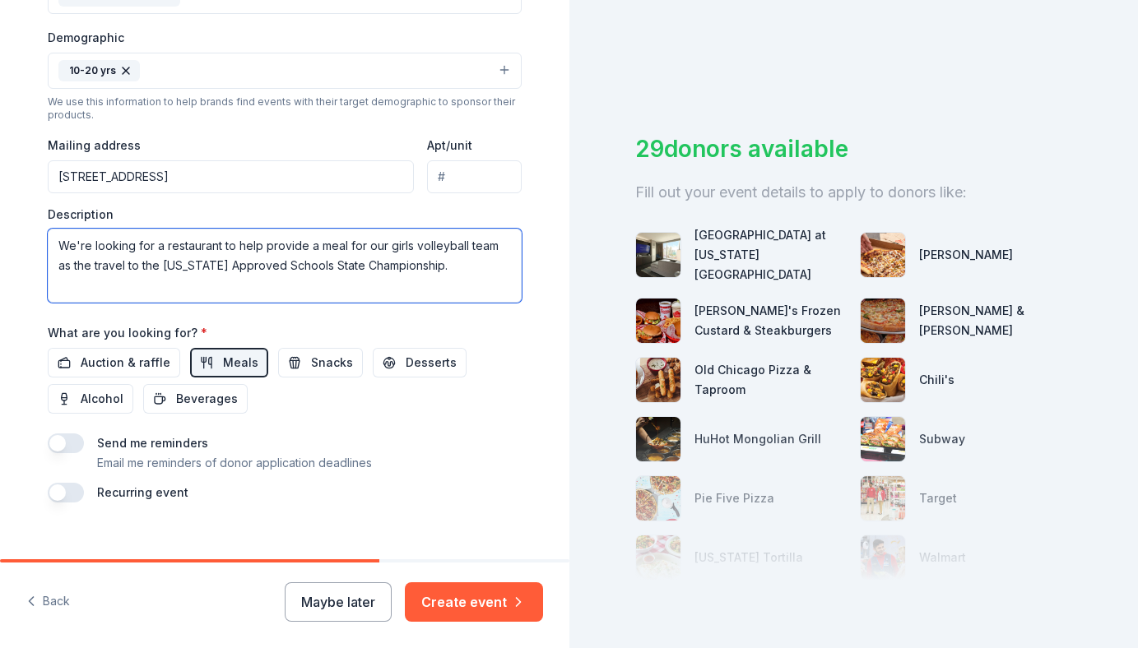
scroll to position [539, 0]
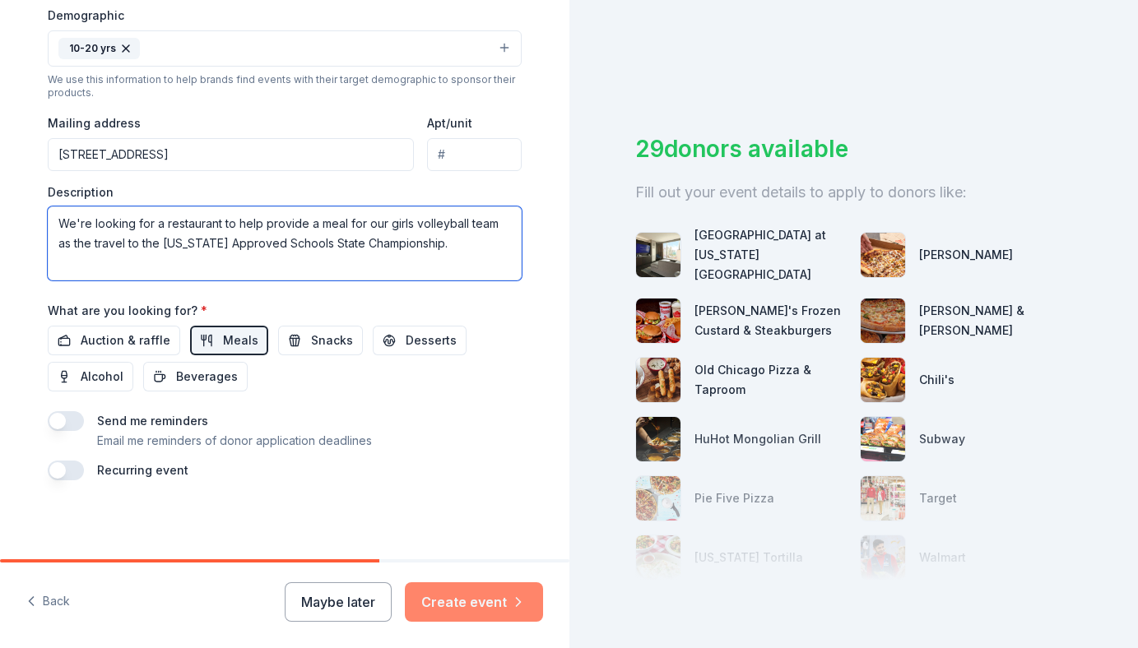
type textarea "We're looking for a restaurant to help provide a meal for our girls volleyball …"
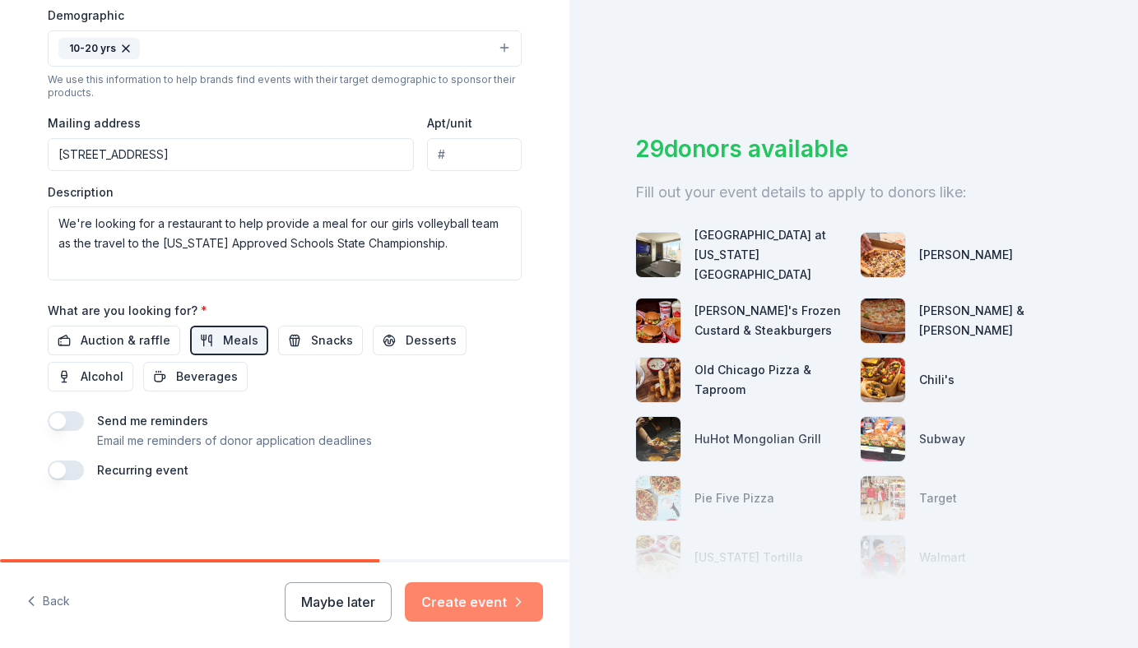
click at [479, 612] on button "Create event" at bounding box center [474, 603] width 138 height 40
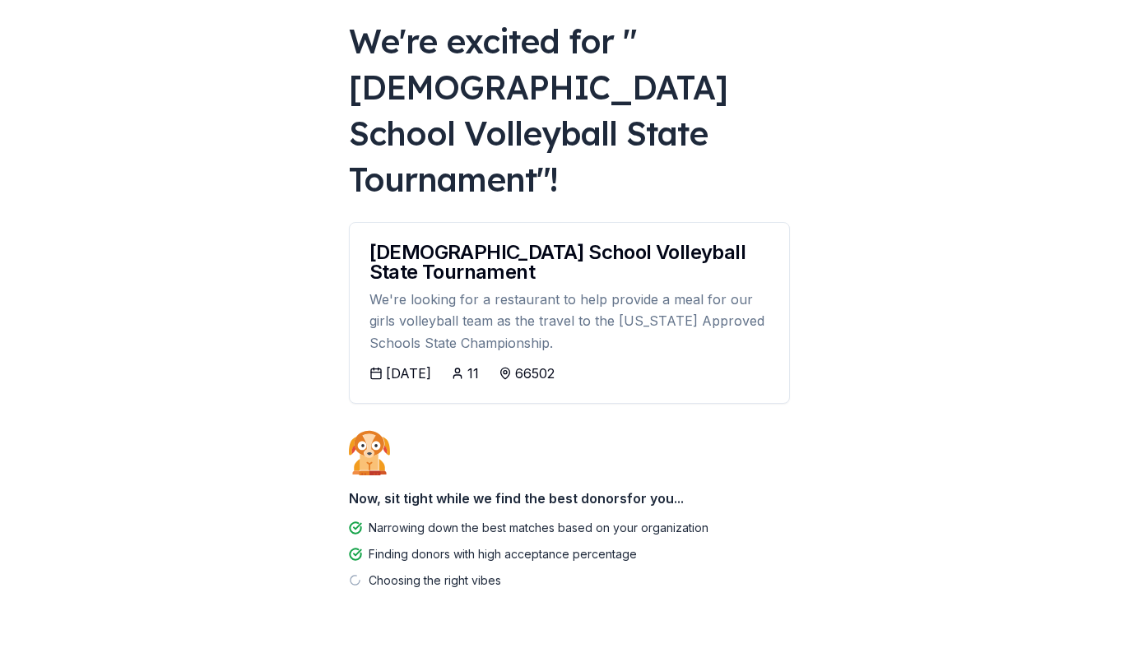
scroll to position [91, 0]
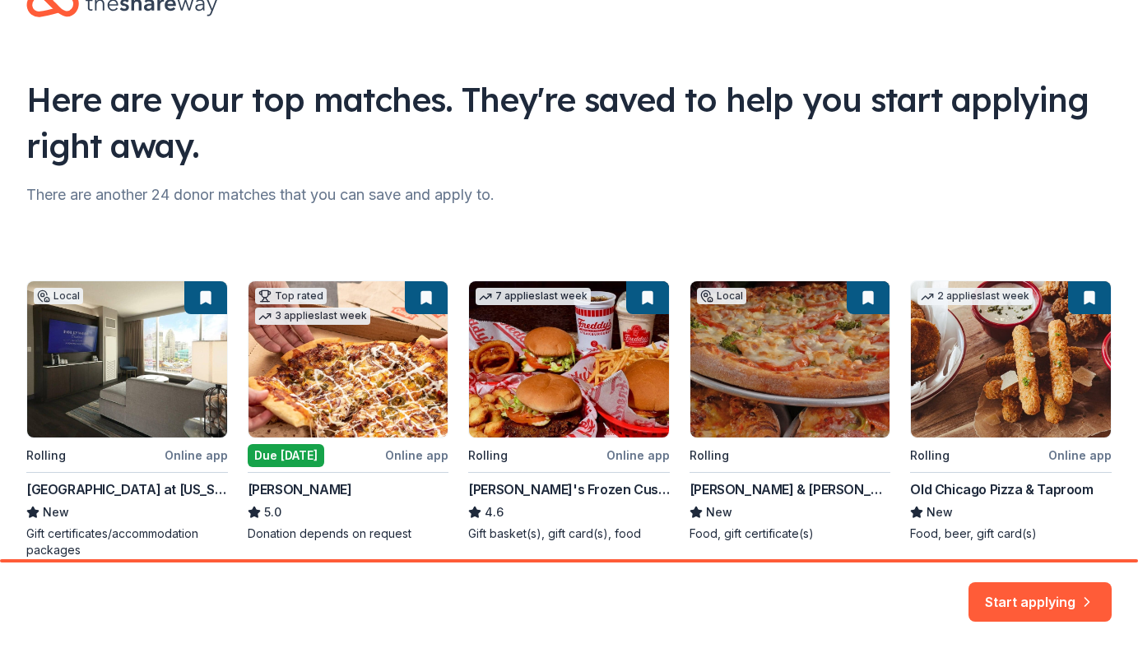
scroll to position [132, 0]
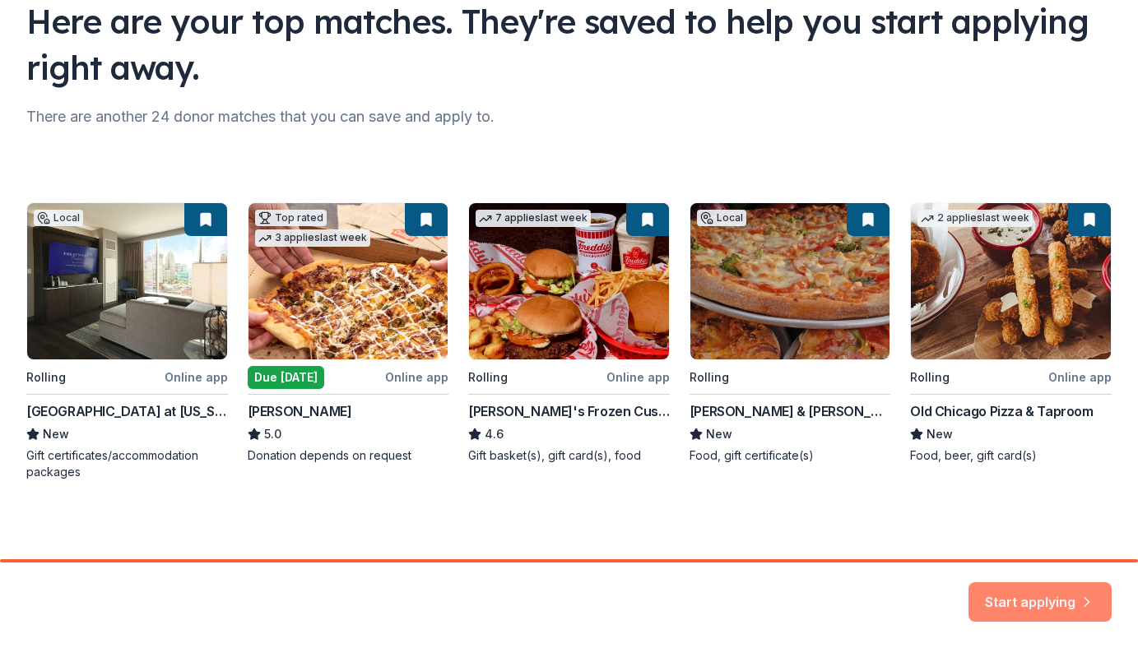
click at [1029, 597] on button "Start applying" at bounding box center [1040, 594] width 143 height 40
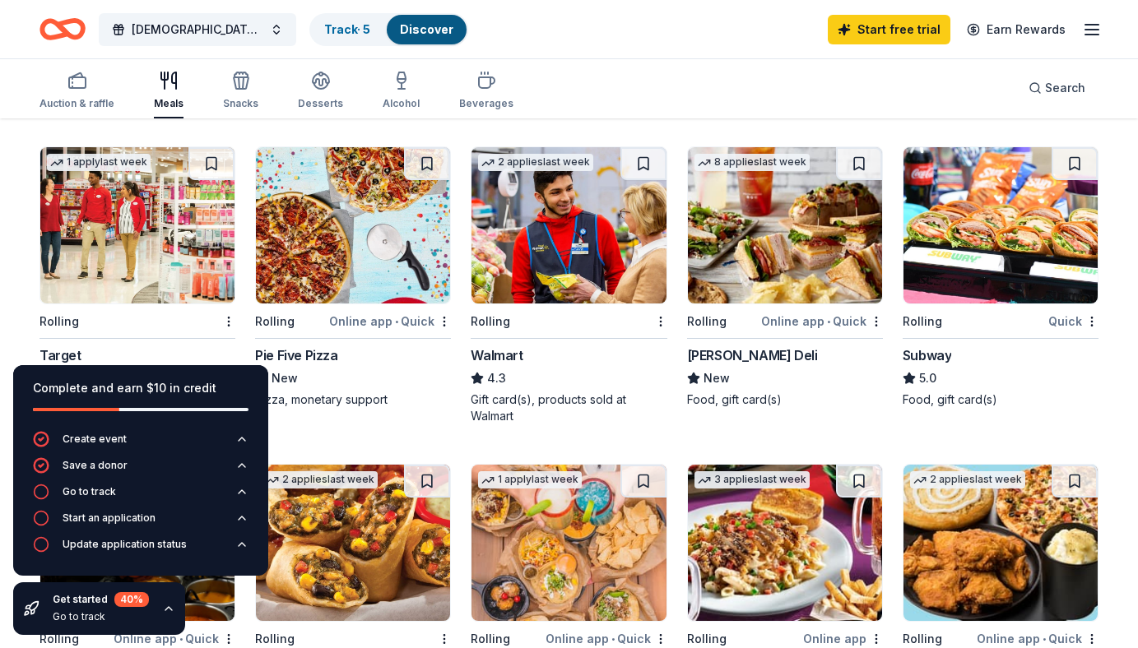
scroll to position [416, 0]
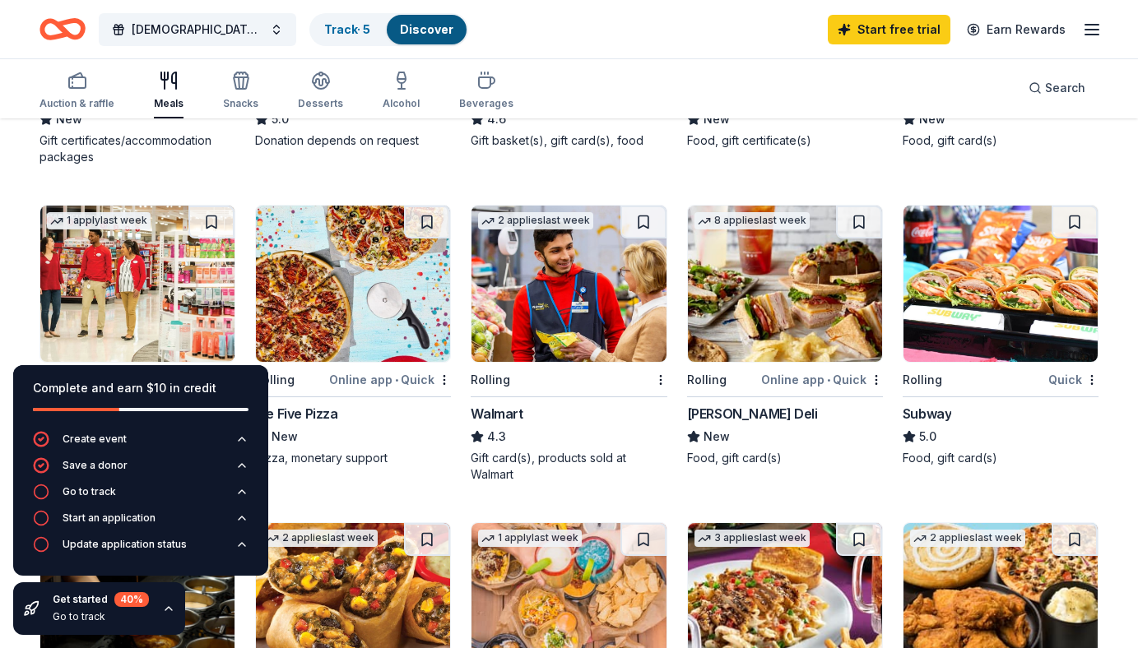
click at [838, 297] on img at bounding box center [785, 284] width 194 height 156
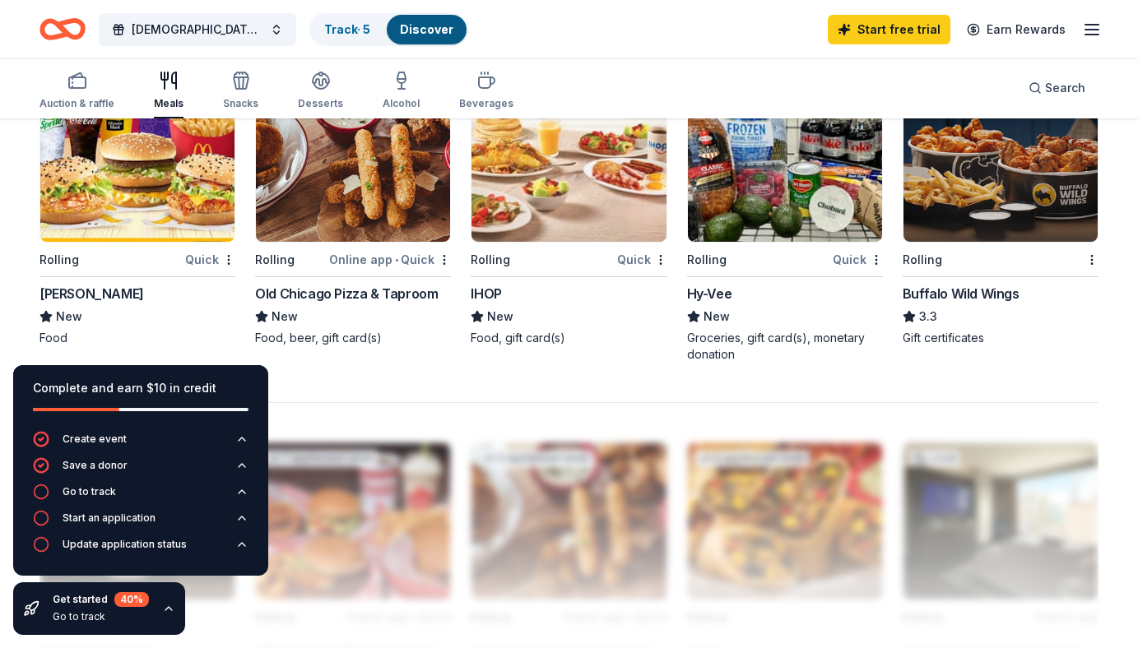
scroll to position [1172, 0]
click at [796, 179] on img at bounding box center [785, 163] width 194 height 156
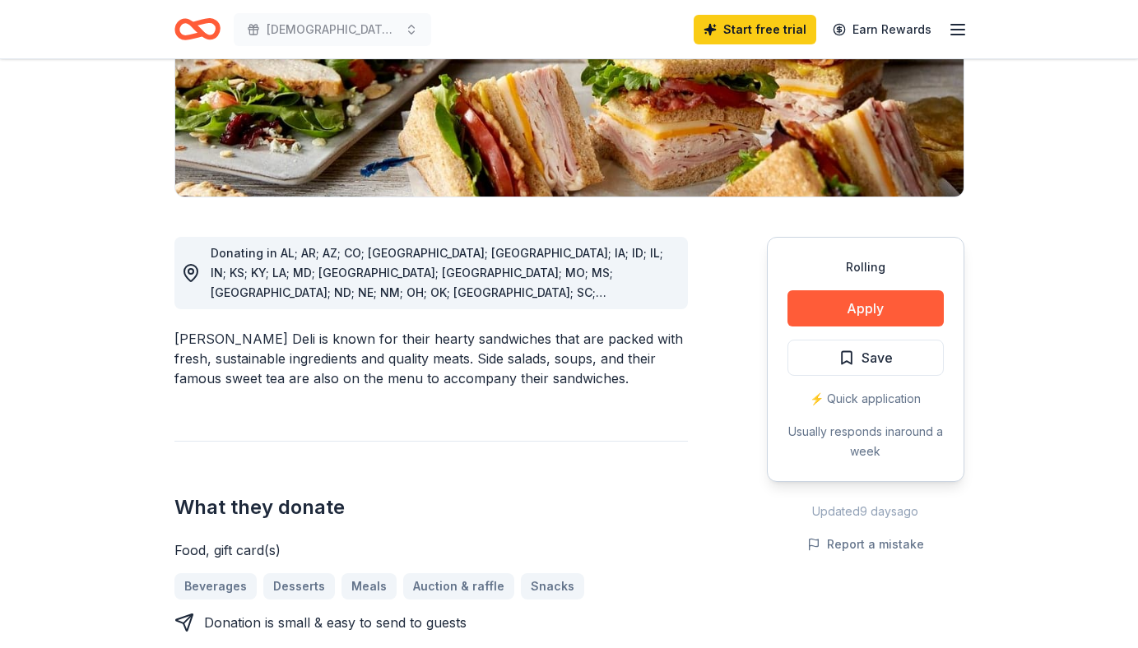
scroll to position [328, 0]
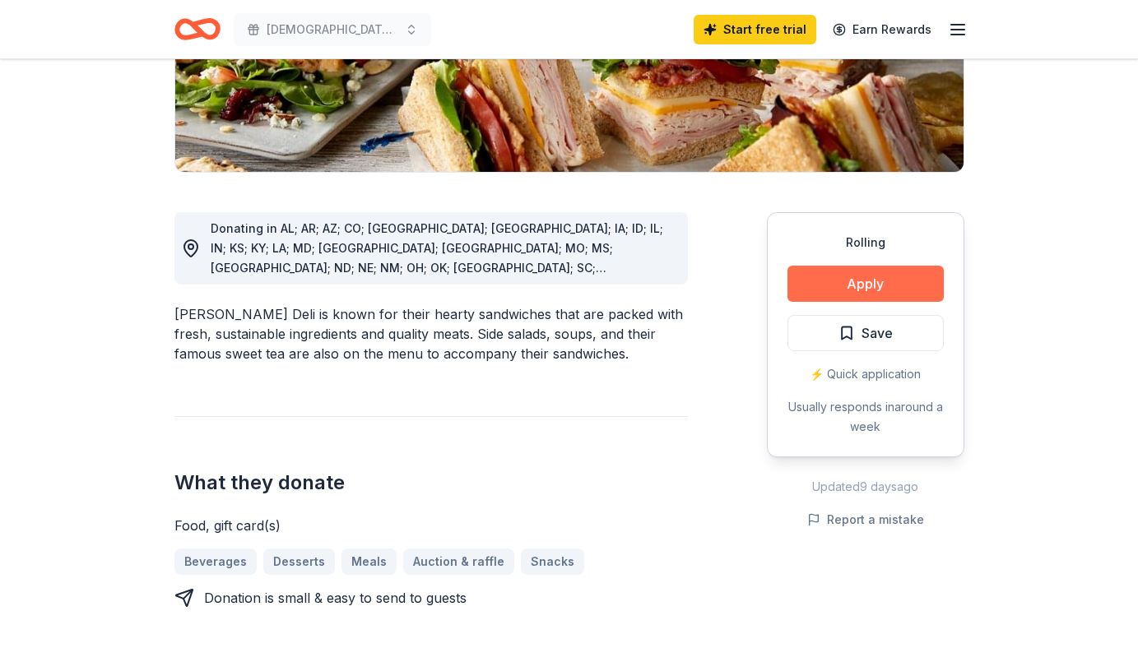
click at [881, 295] on button "Apply" at bounding box center [866, 284] width 156 height 36
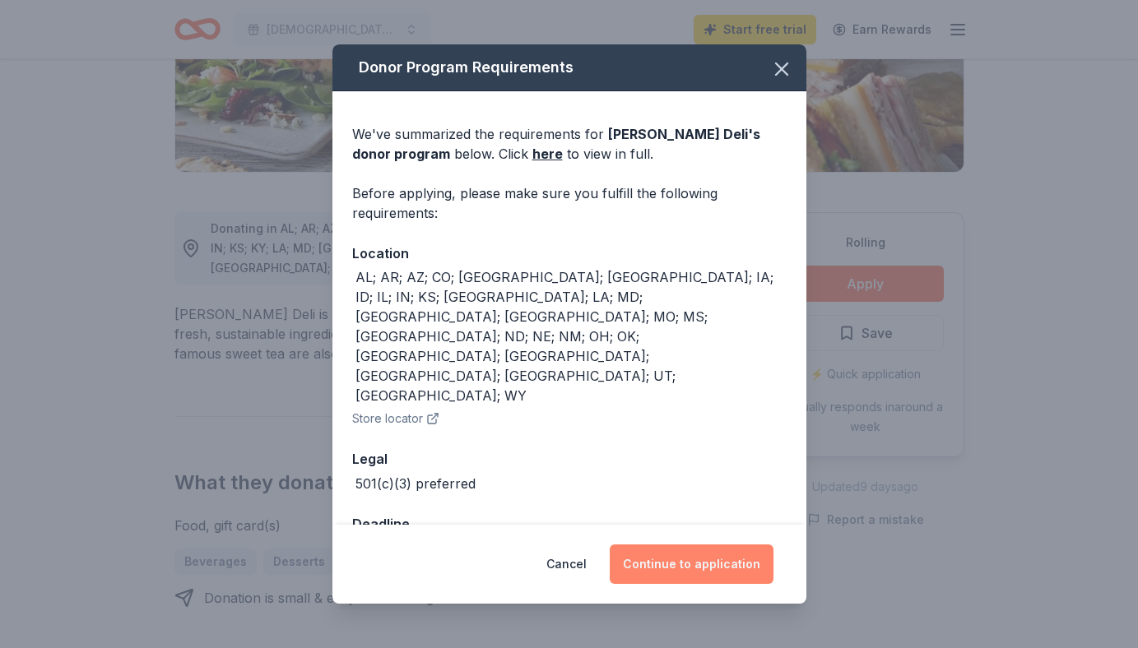
click at [705, 545] on button "Continue to application" at bounding box center [692, 565] width 164 height 40
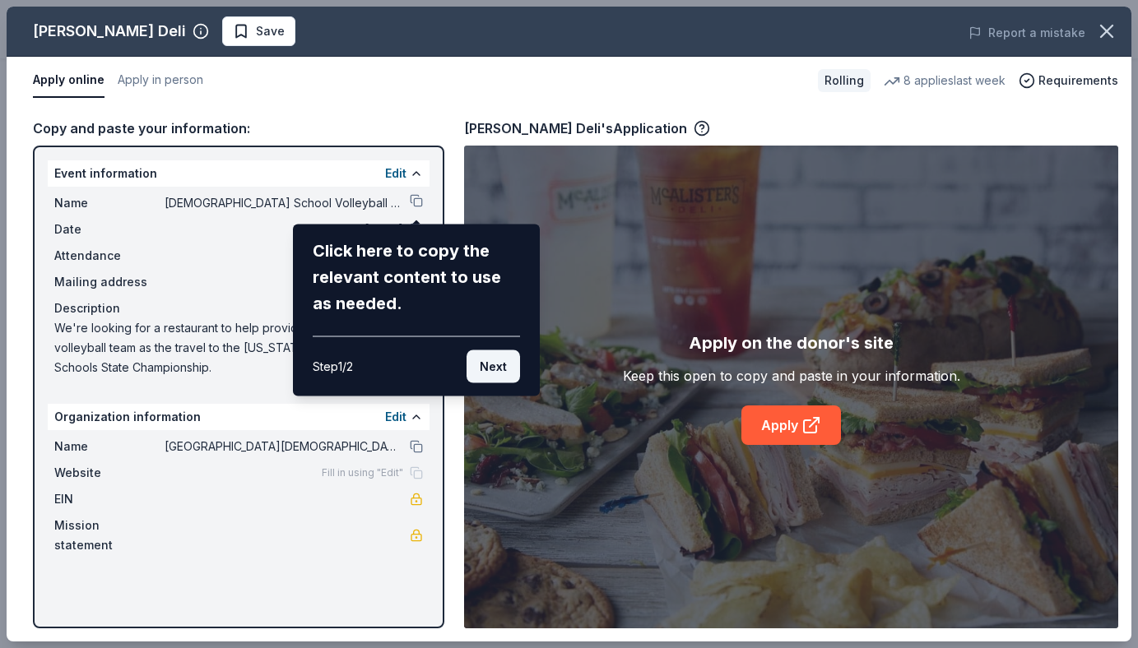
click at [507, 365] on button "Next" at bounding box center [493, 367] width 53 height 33
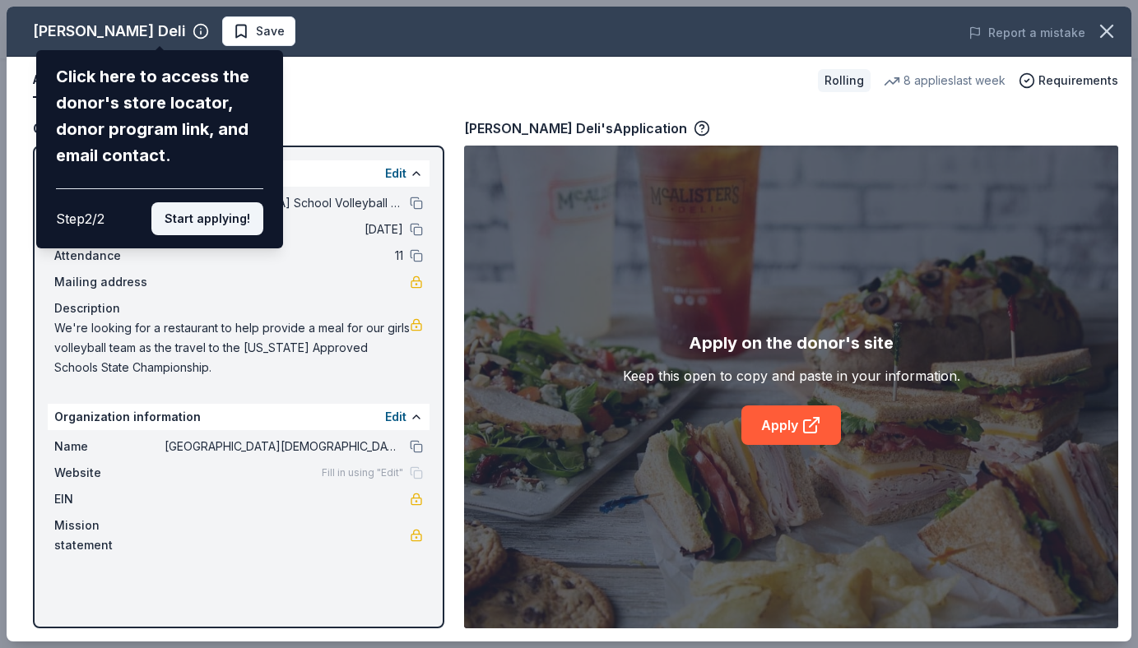
click at [192, 224] on button "Start applying!" at bounding box center [207, 218] width 112 height 33
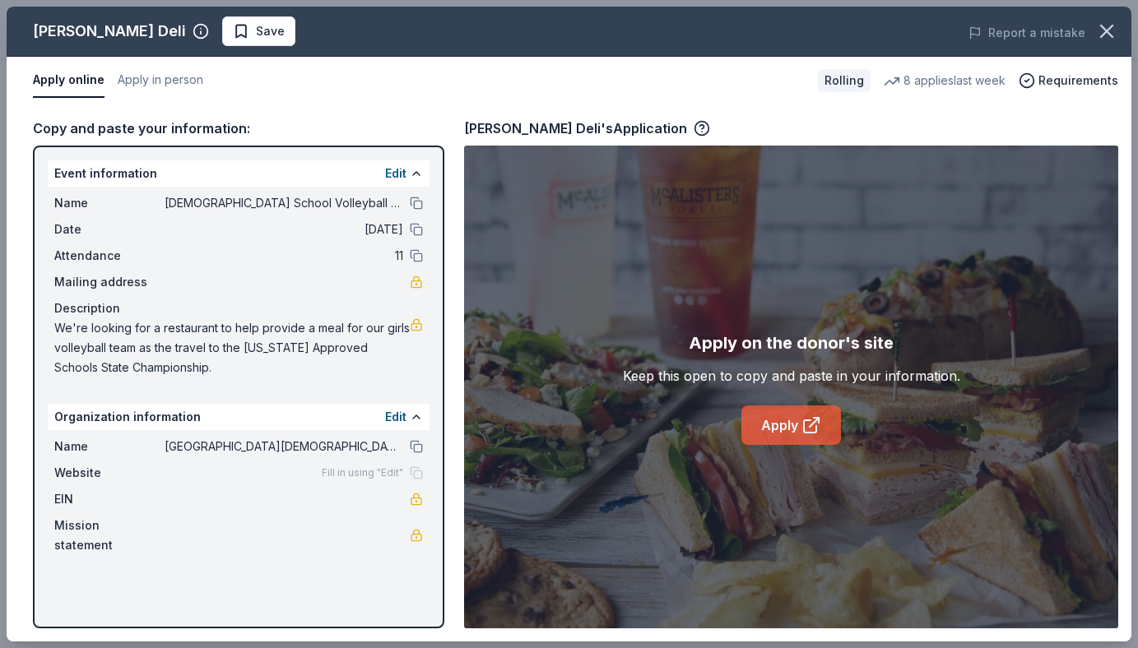
click at [802, 429] on icon at bounding box center [812, 426] width 20 height 20
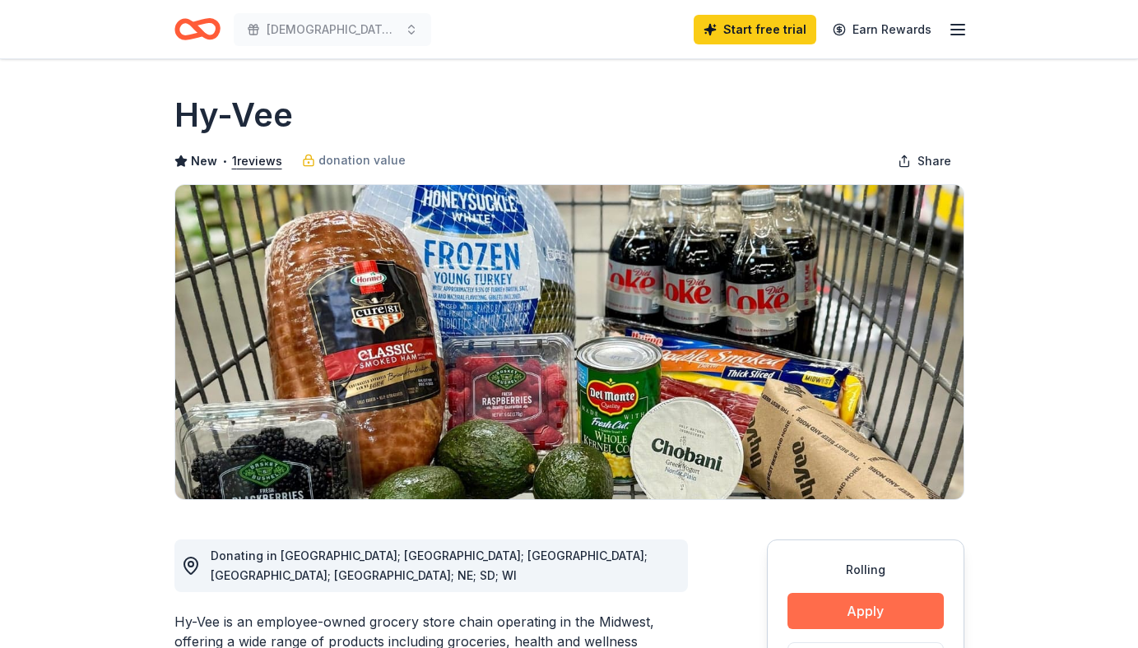
click at [818, 595] on button "Apply" at bounding box center [866, 611] width 156 height 36
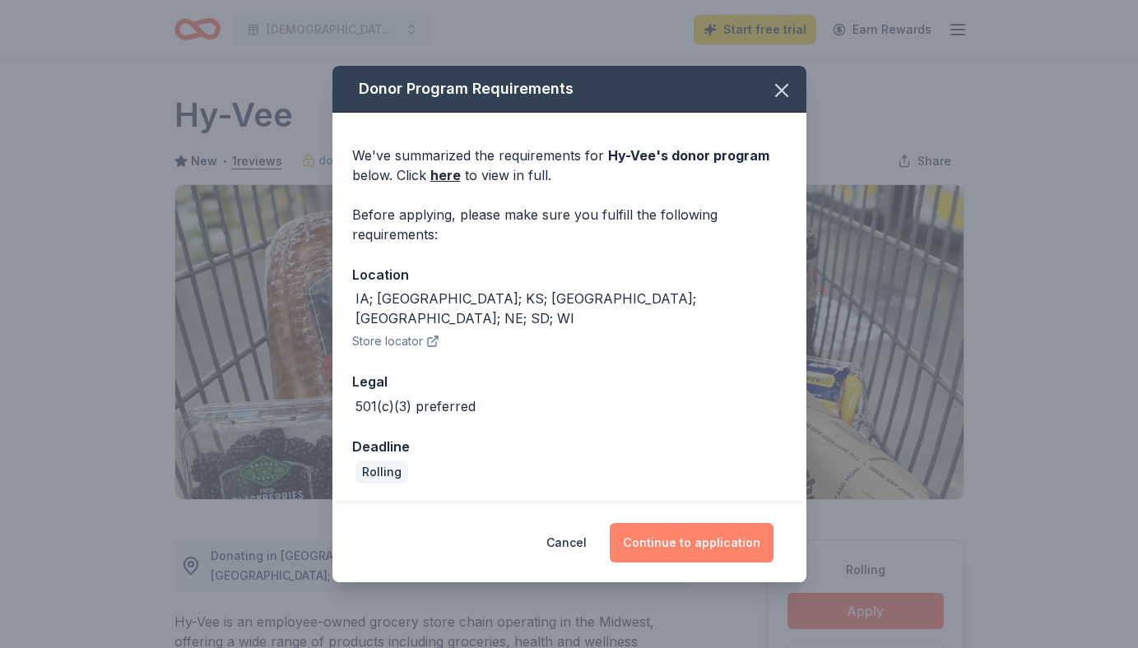
click at [668, 530] on button "Continue to application" at bounding box center [692, 543] width 164 height 40
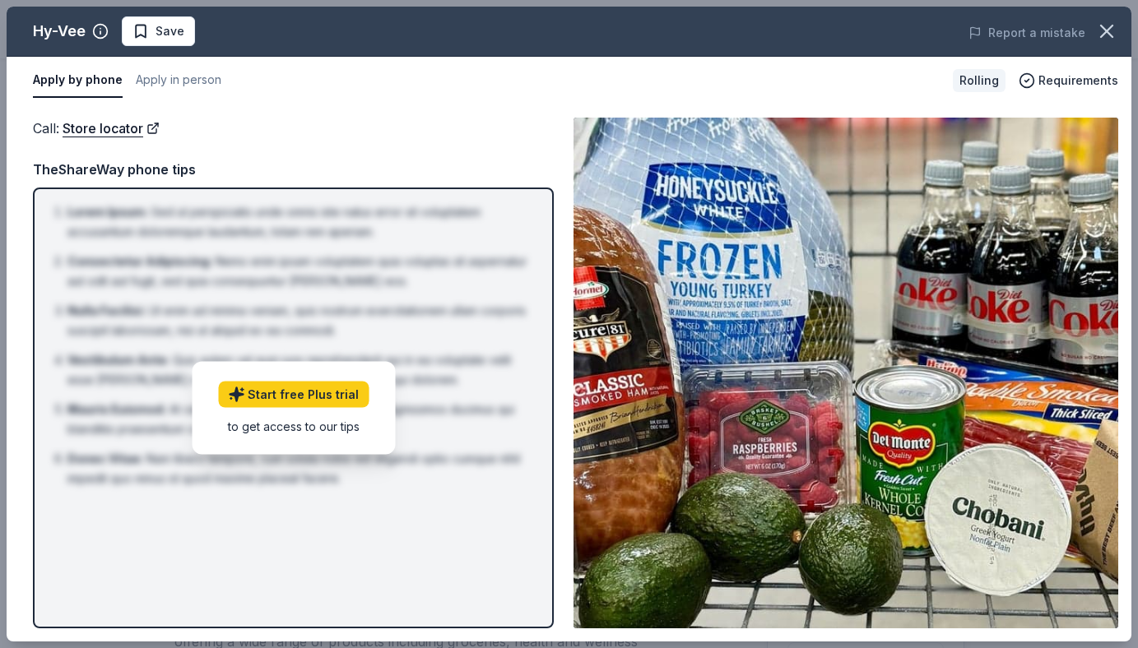
click at [325, 428] on div "to get access to our tips" at bounding box center [293, 425] width 151 height 17
click at [313, 405] on link "Start free Plus trial" at bounding box center [293, 394] width 151 height 26
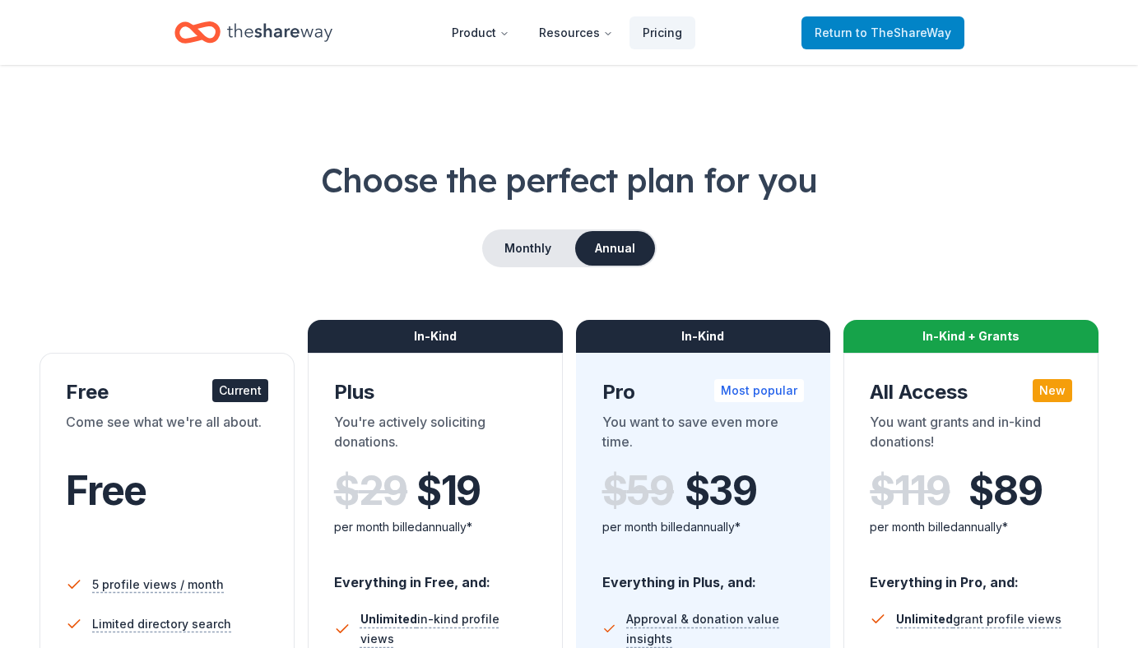
click at [832, 44] on link "Return to TheShareWay" at bounding box center [883, 32] width 163 height 33
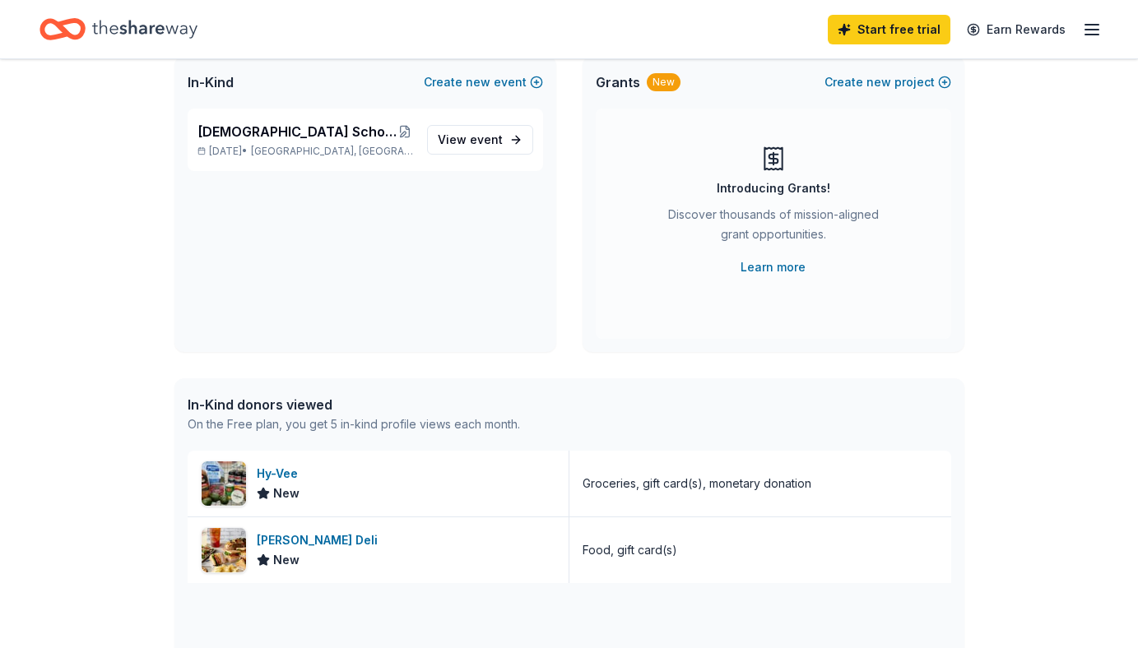
scroll to position [123, 0]
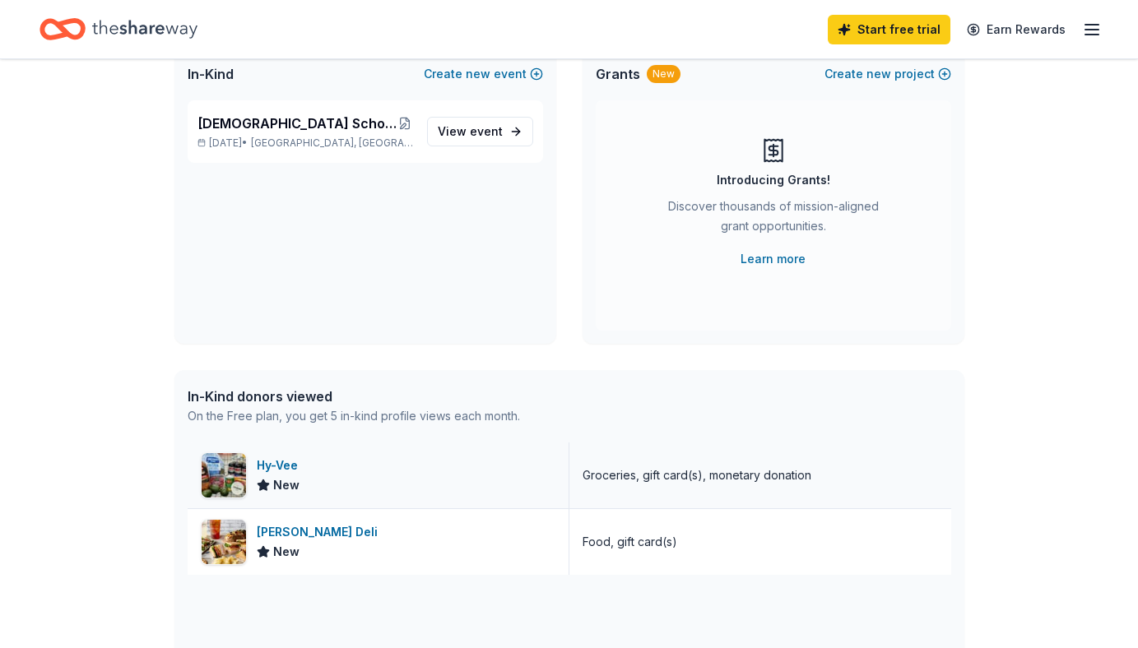
click at [356, 478] on div "Hy-Vee New" at bounding box center [379, 476] width 382 height 66
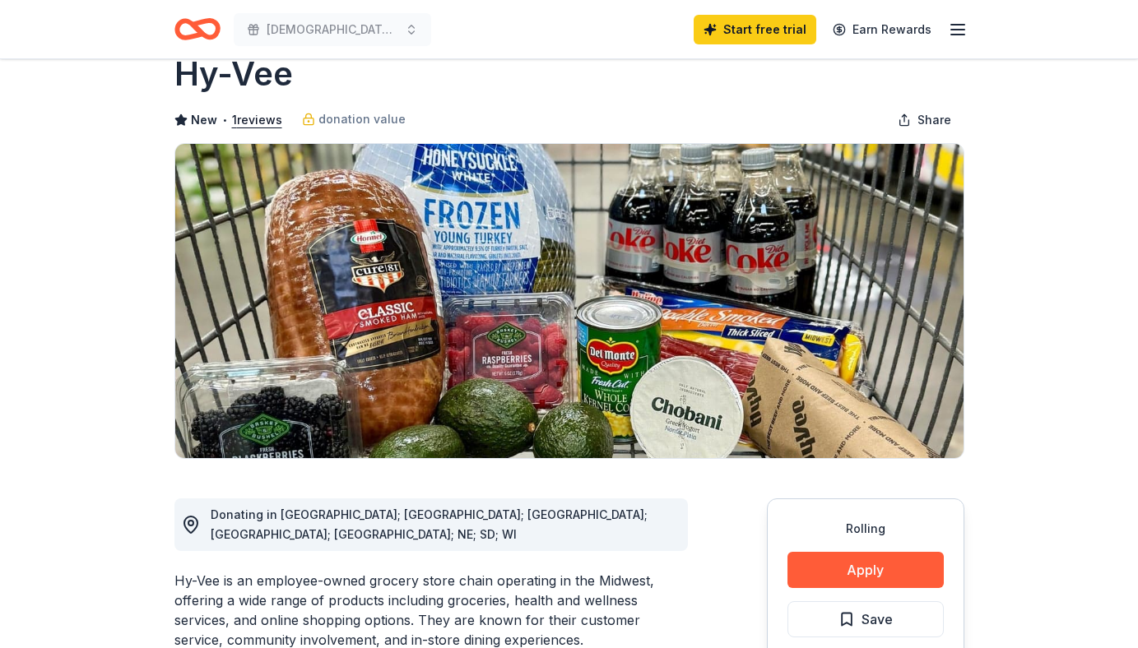
scroll to position [53, 0]
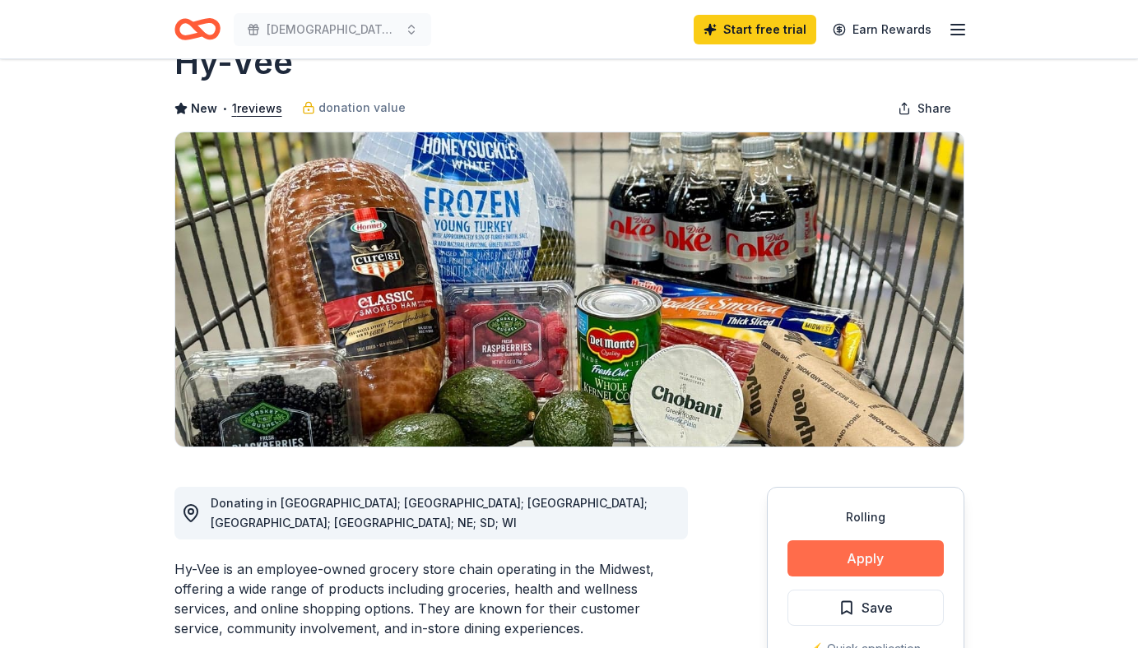
click at [812, 552] on button "Apply" at bounding box center [866, 559] width 156 height 36
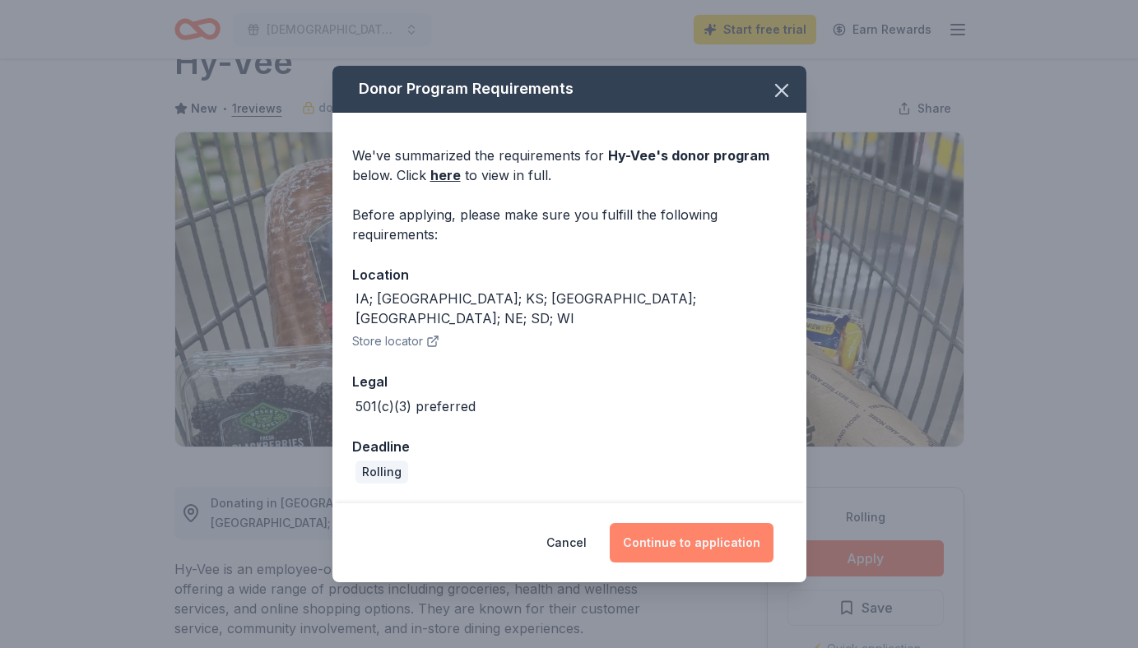
click at [695, 523] on button "Continue to application" at bounding box center [692, 543] width 164 height 40
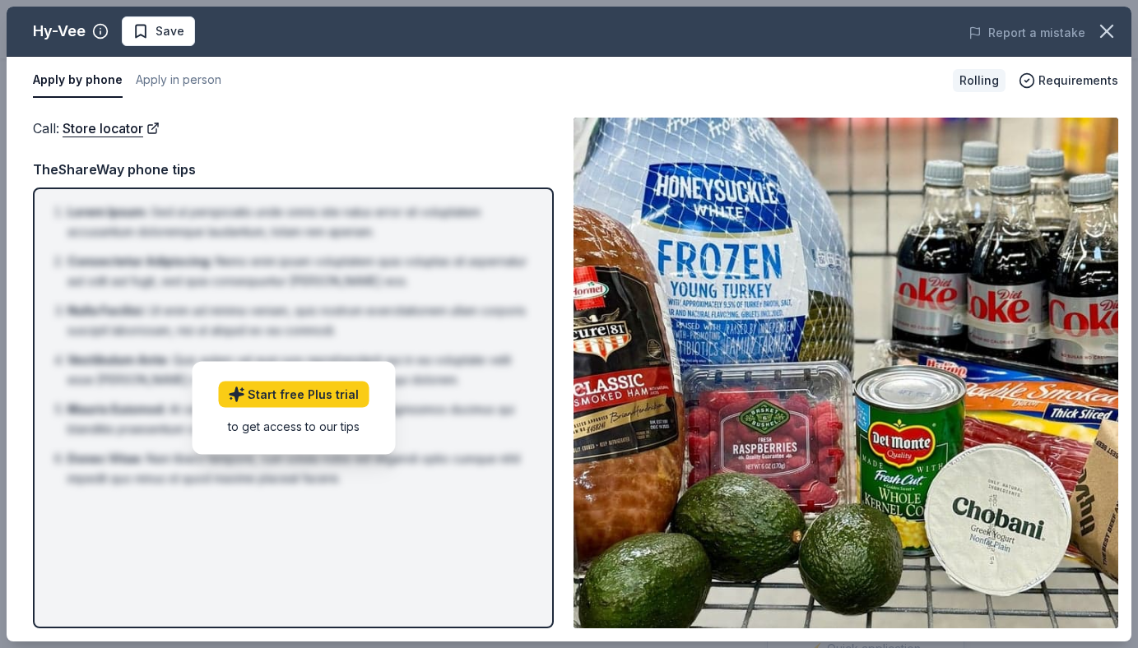
click at [293, 429] on div "to get access to our tips" at bounding box center [293, 425] width 151 height 17
click at [294, 427] on div "to get access to our tips" at bounding box center [293, 425] width 151 height 17
click at [299, 394] on link "Start free Plus trial" at bounding box center [293, 394] width 151 height 26
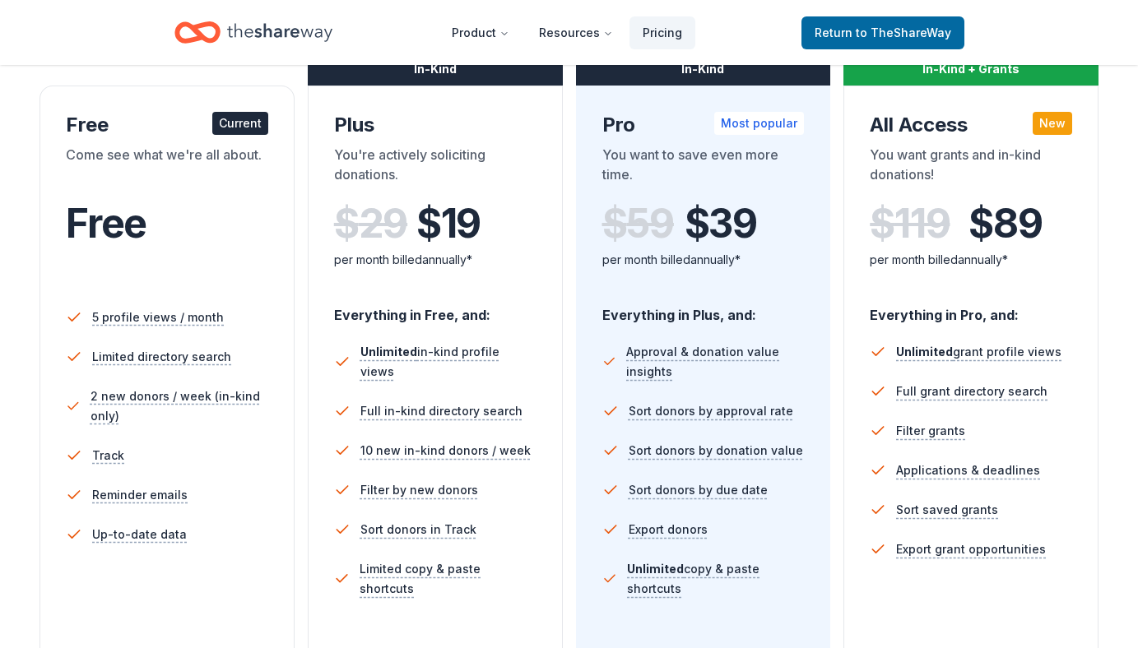
scroll to position [271, 0]
